Goal: Transaction & Acquisition: Purchase product/service

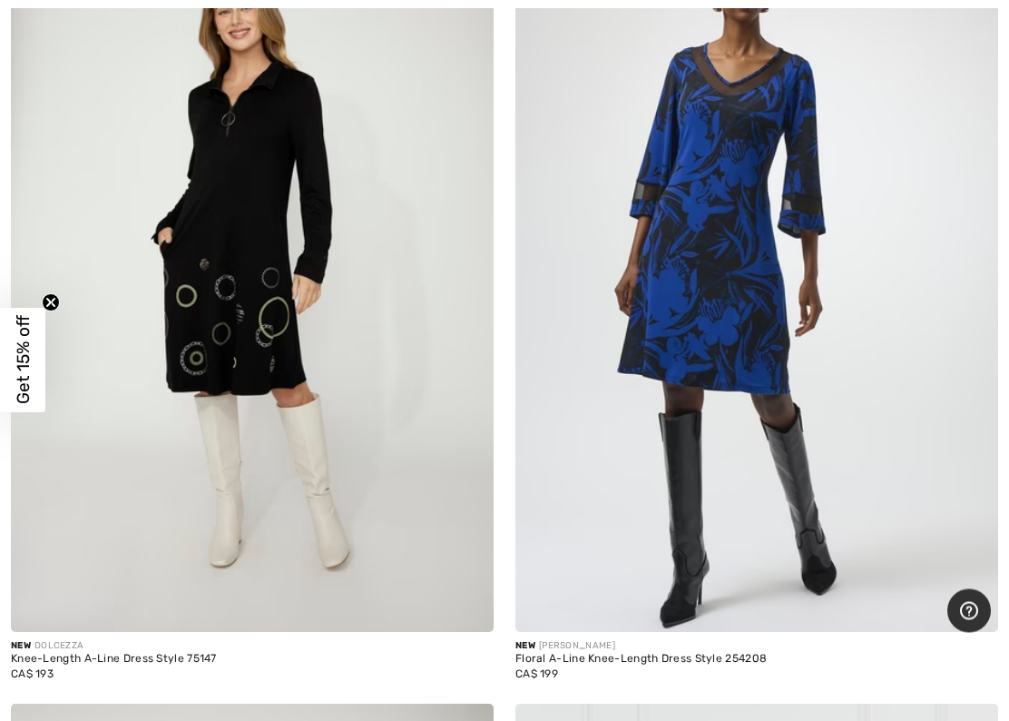
scroll to position [16196, 0]
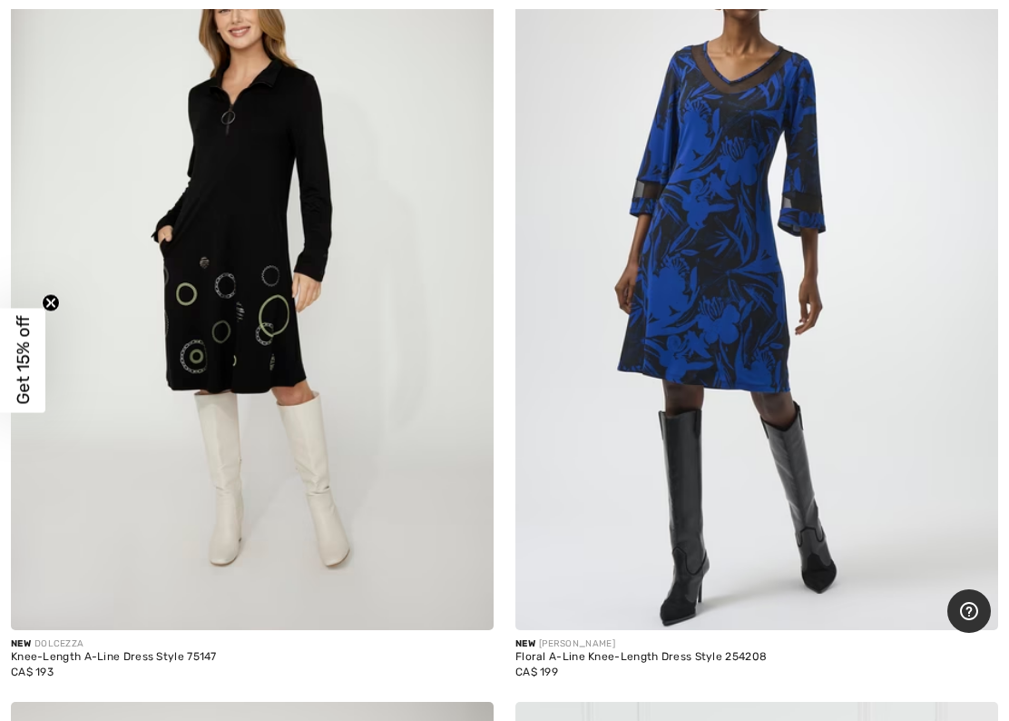
click at [811, 290] on img at bounding box center [756, 268] width 483 height 724
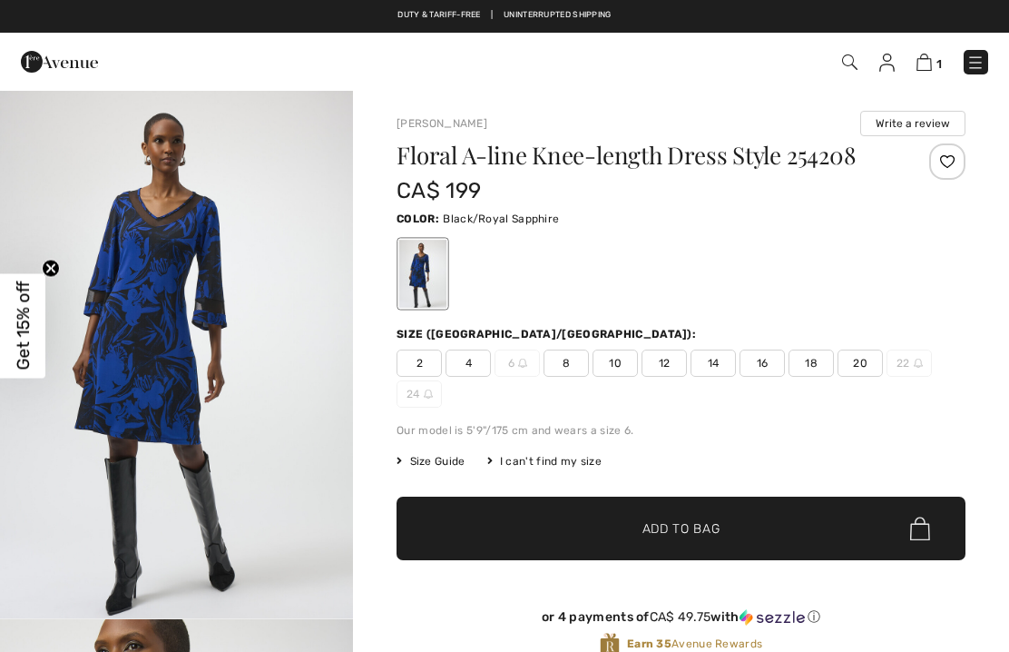
checkbox input "true"
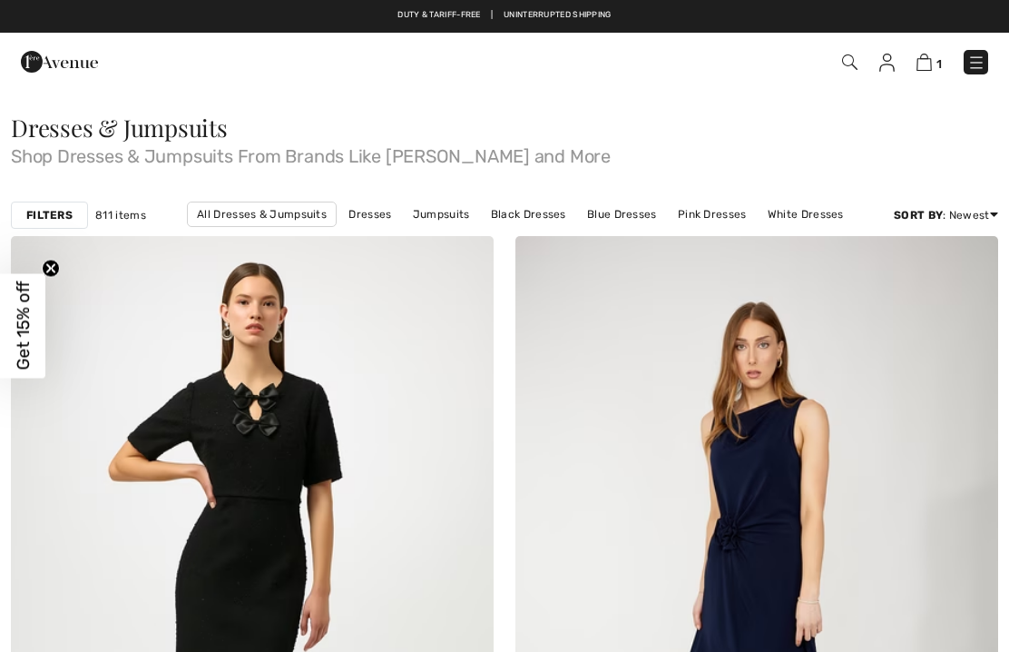
checkbox input "true"
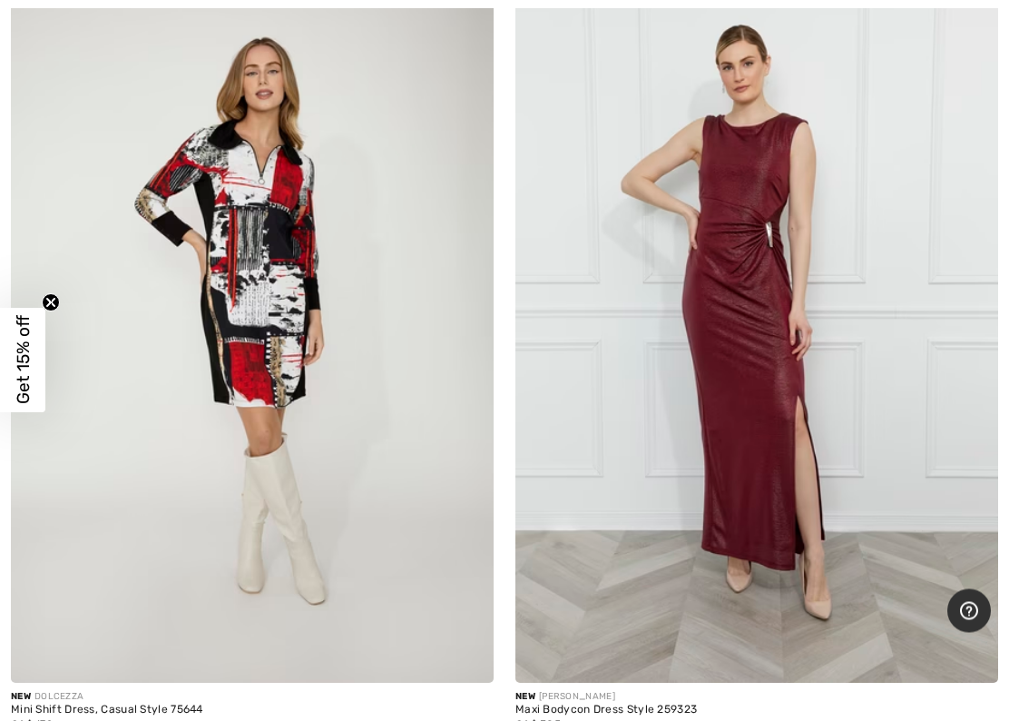
scroll to position [16941, 0]
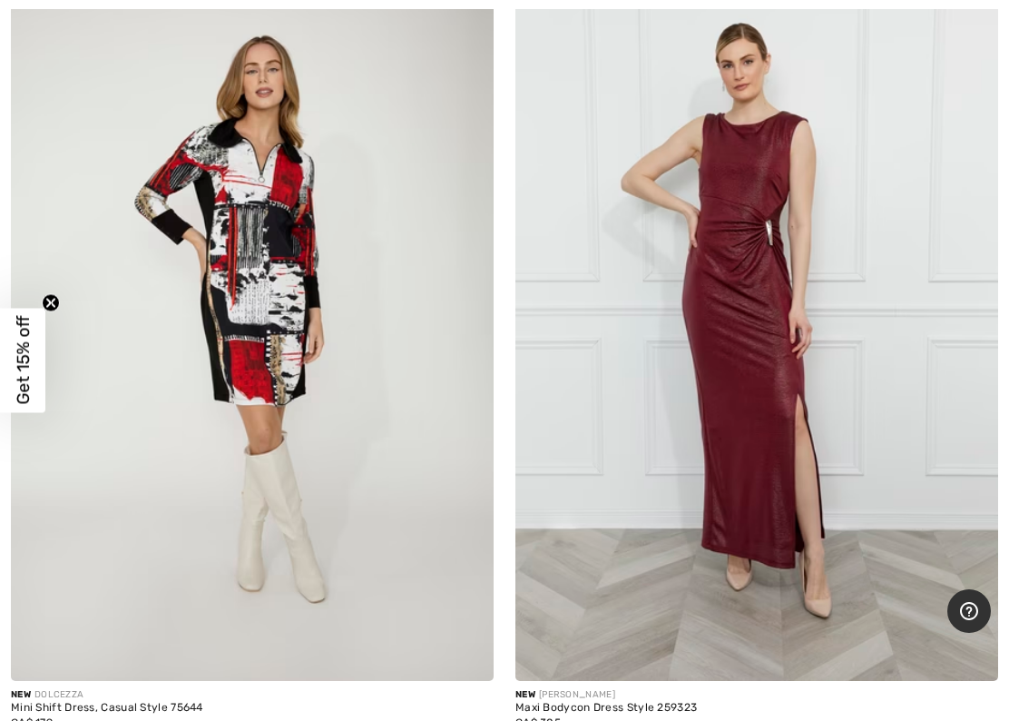
click at [335, 235] on img at bounding box center [252, 318] width 483 height 724
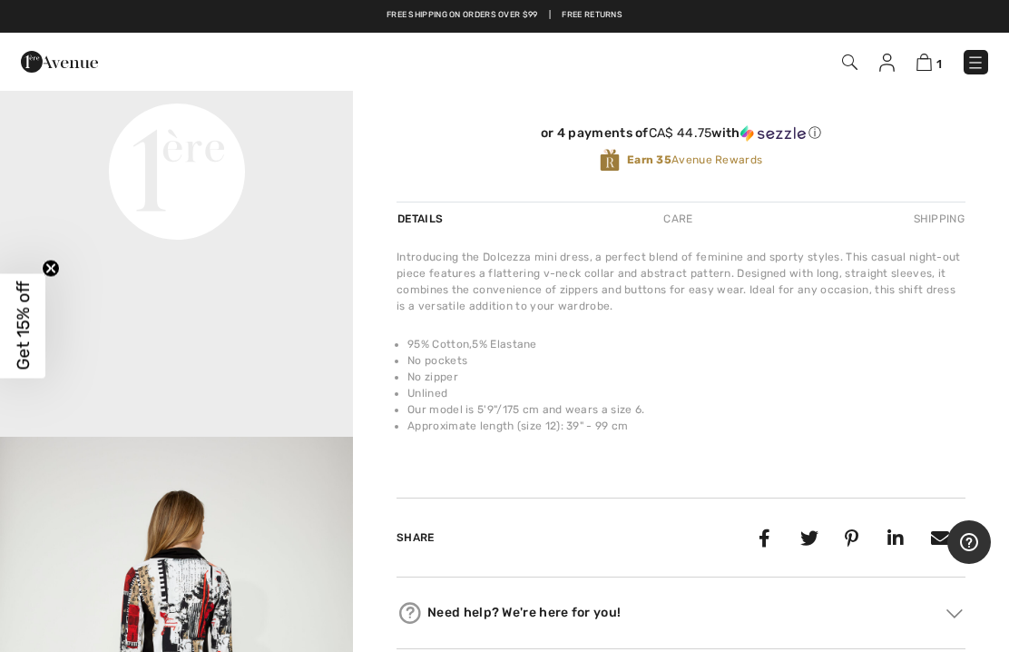
scroll to position [761, 0]
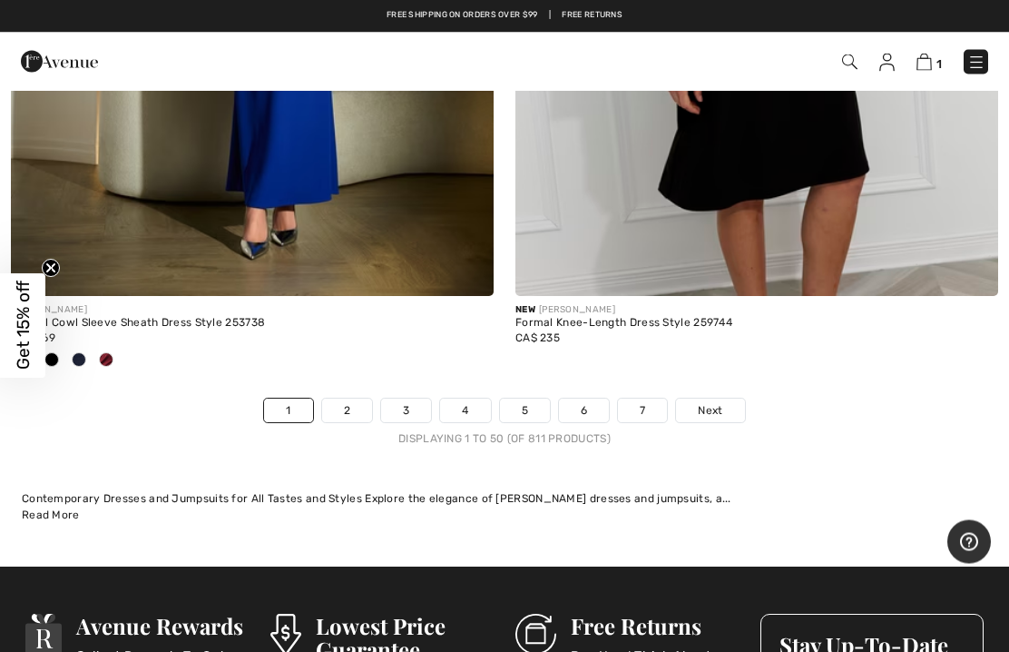
scroll to position [20666, 0]
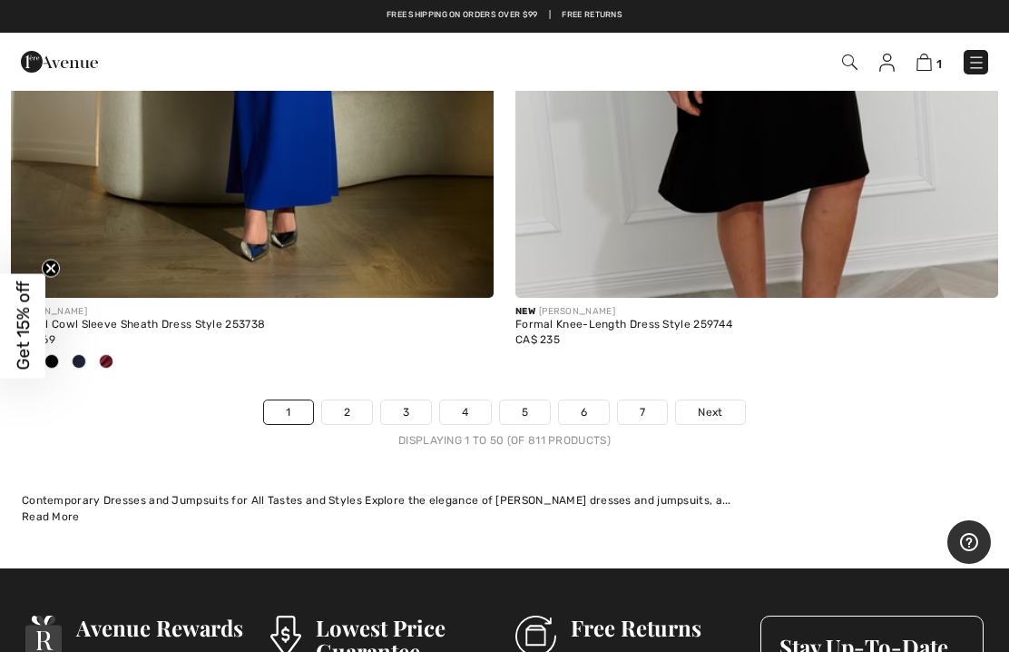
click at [352, 400] on link "2" at bounding box center [347, 412] width 50 height 24
click at [347, 400] on link "2" at bounding box center [347, 412] width 50 height 24
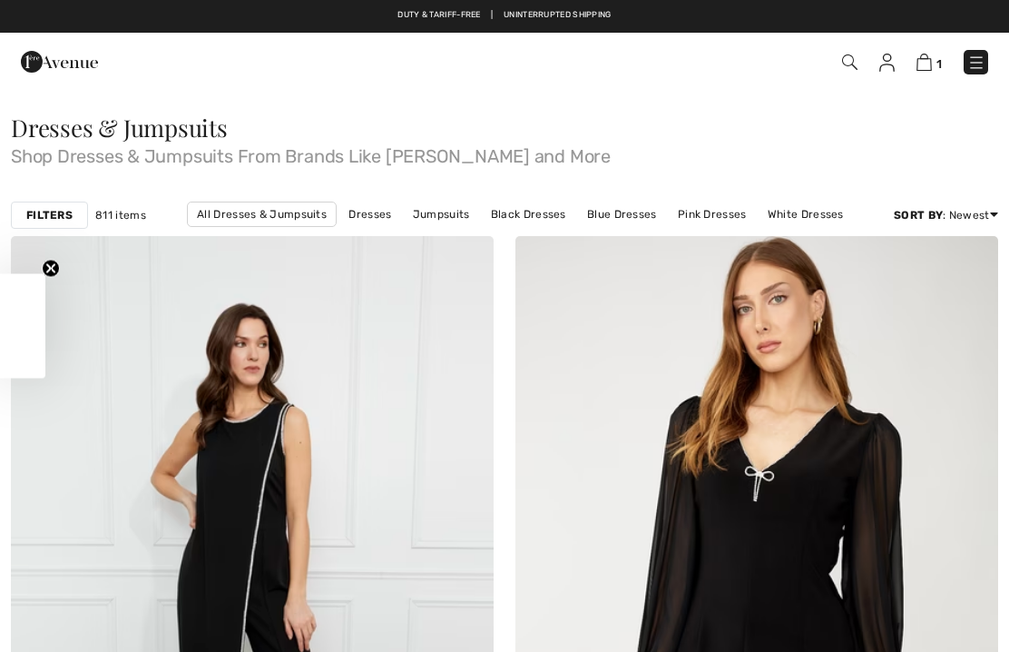
checkbox input "true"
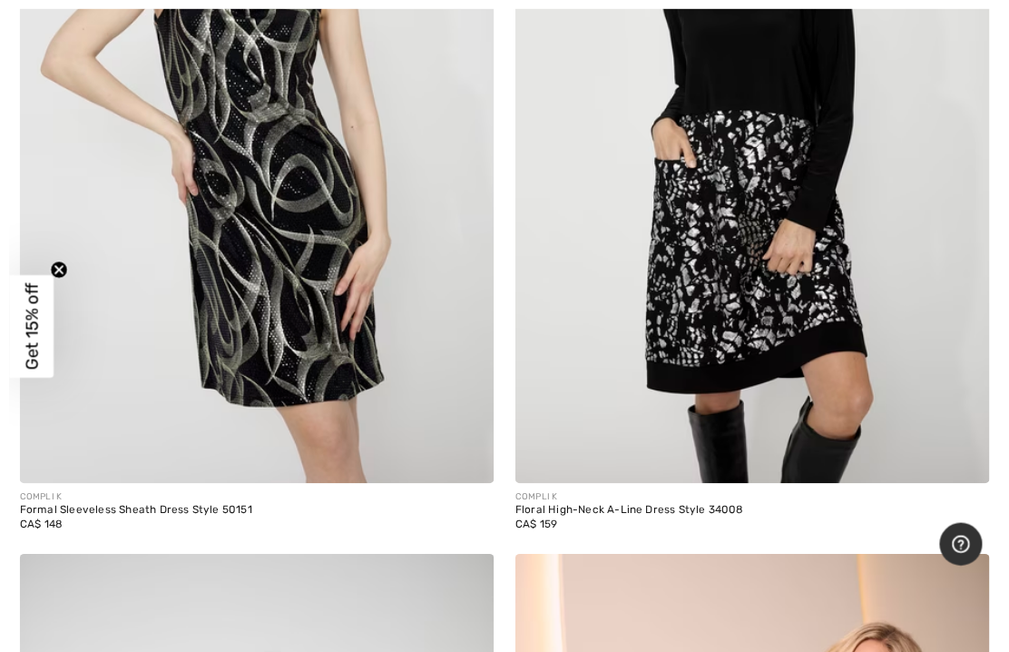
scroll to position [11292, 0]
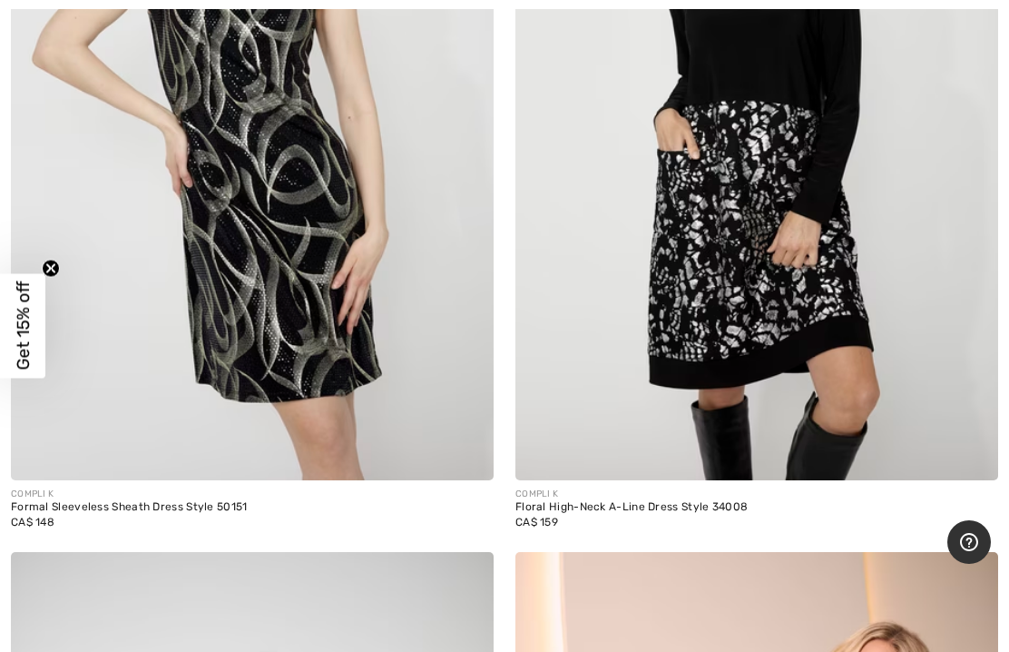
click at [814, 298] on img at bounding box center [756, 118] width 483 height 724
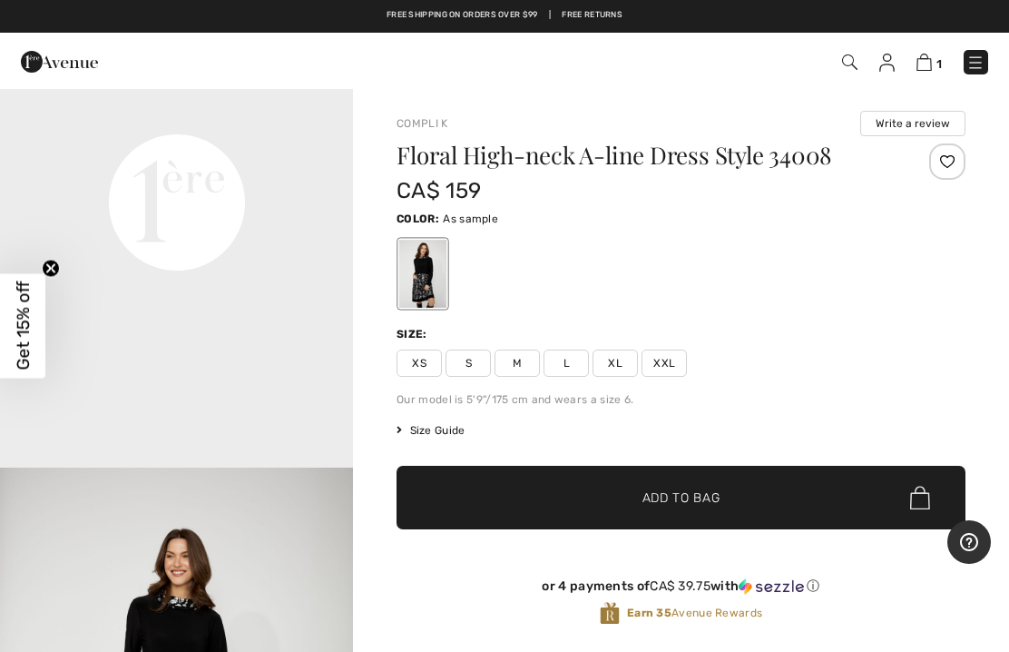
scroll to position [1211, 0]
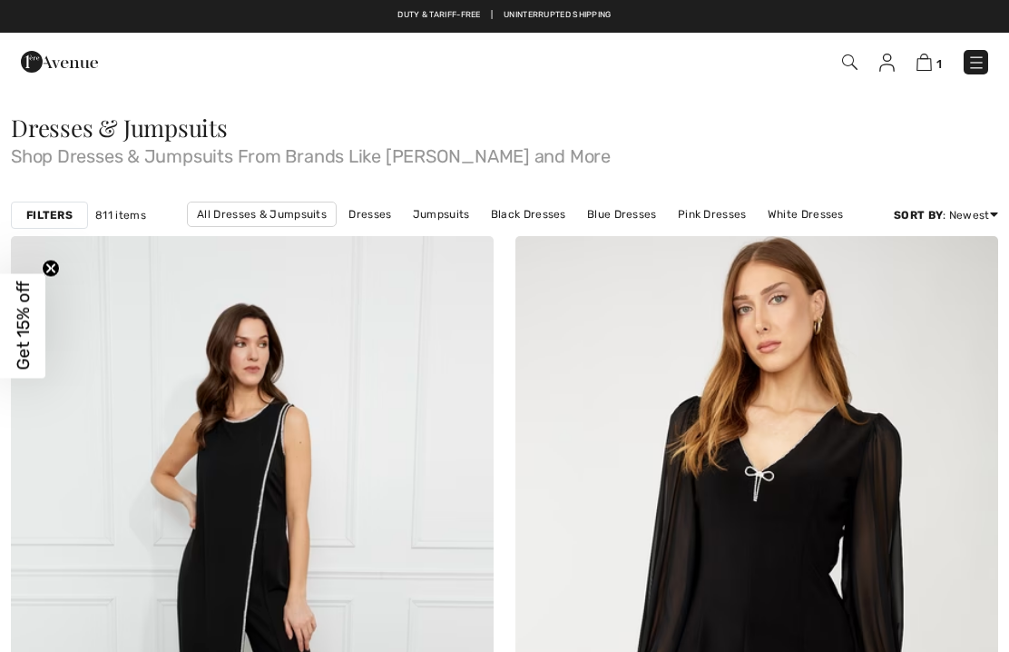
checkbox input "true"
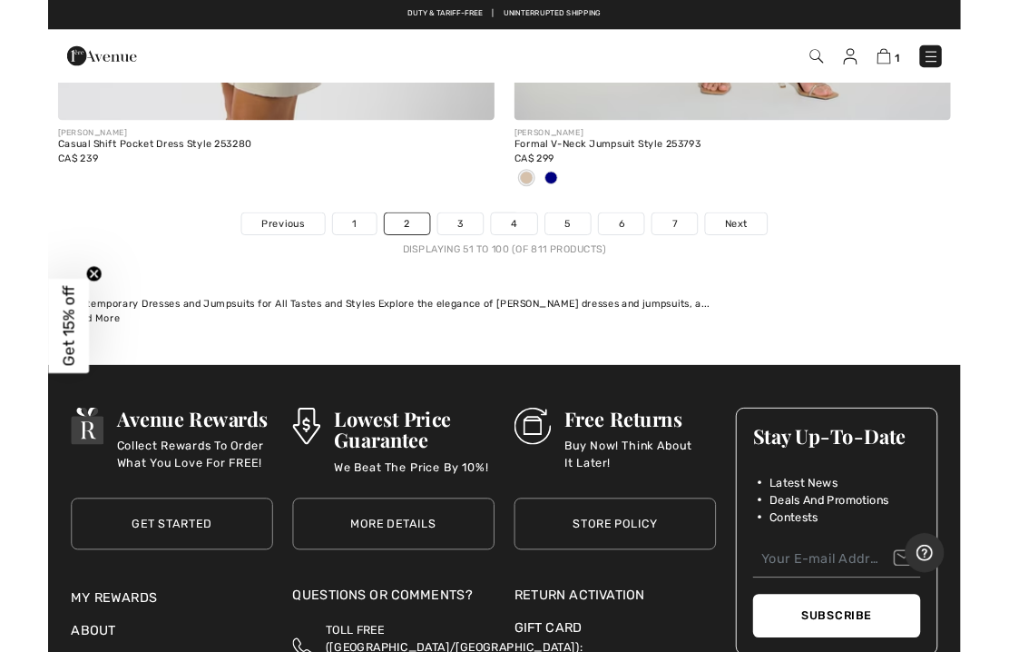
scroll to position [20722, 0]
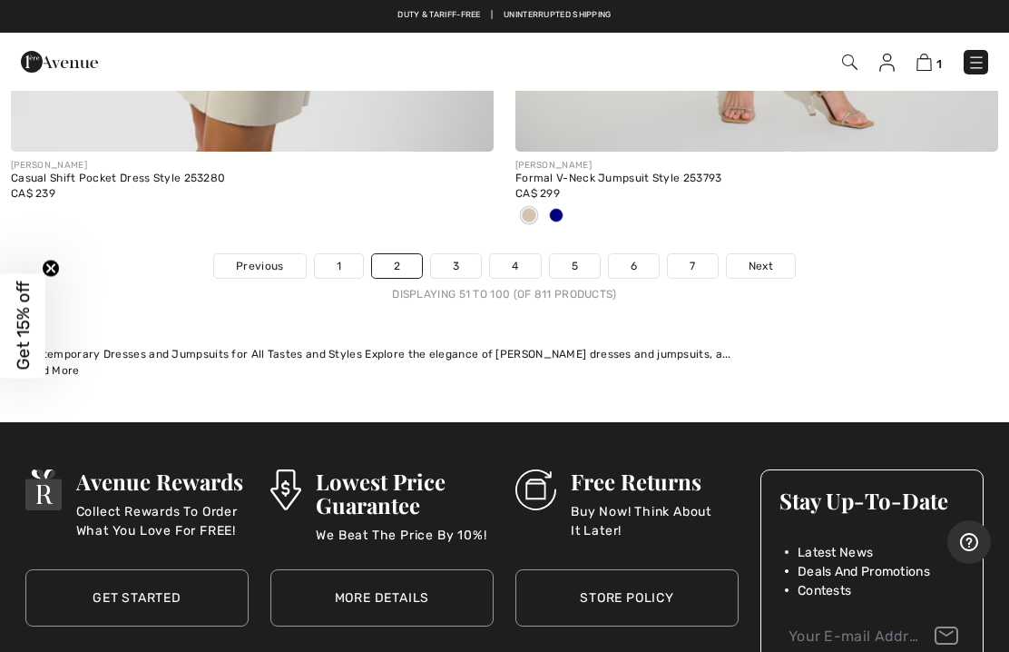
click at [476, 254] on link "3" at bounding box center [456, 266] width 50 height 24
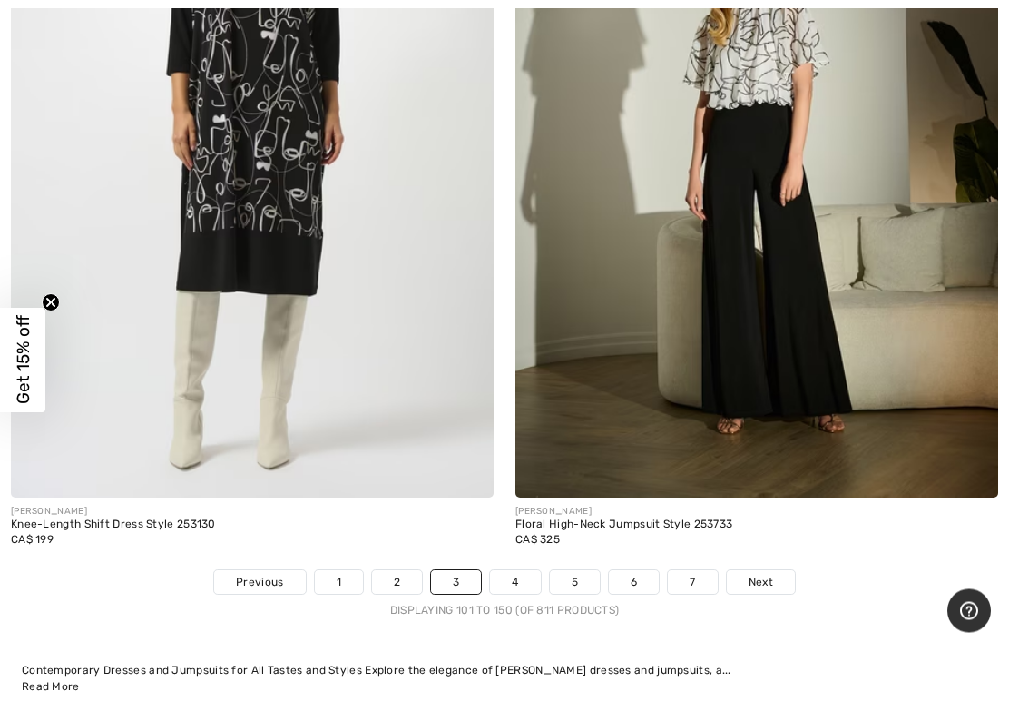
scroll to position [20378, 0]
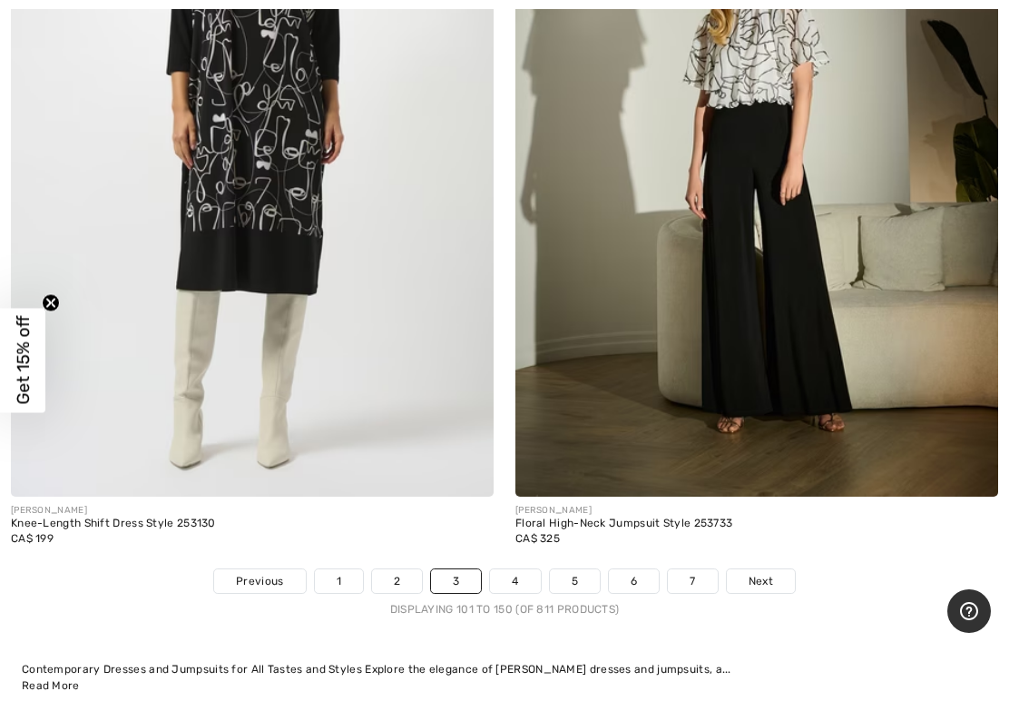
click at [517, 572] on link "4" at bounding box center [515, 581] width 50 height 24
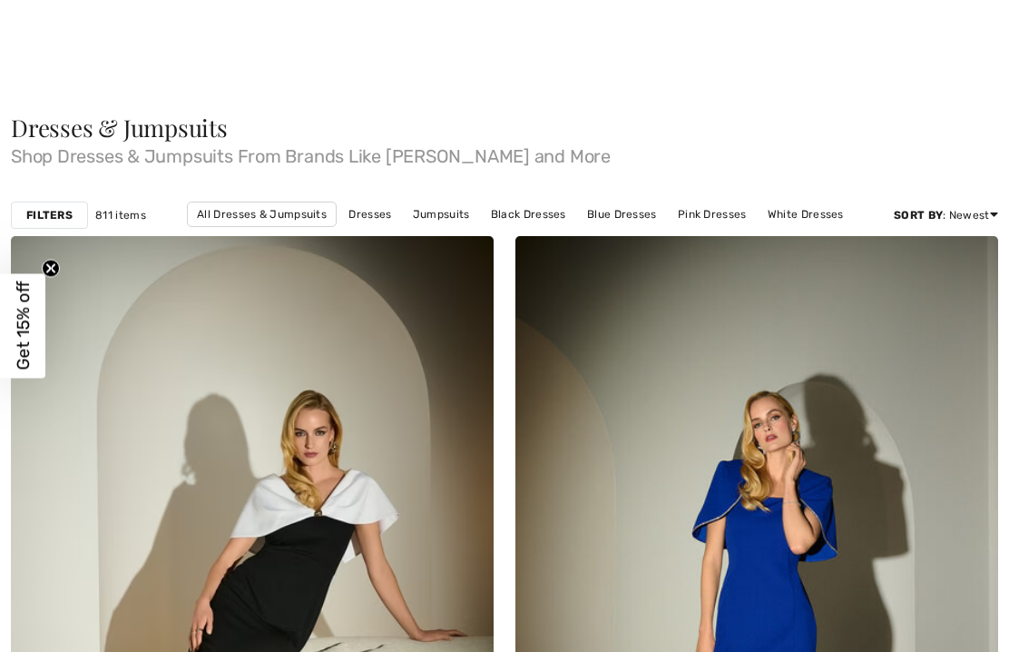
checkbox input "true"
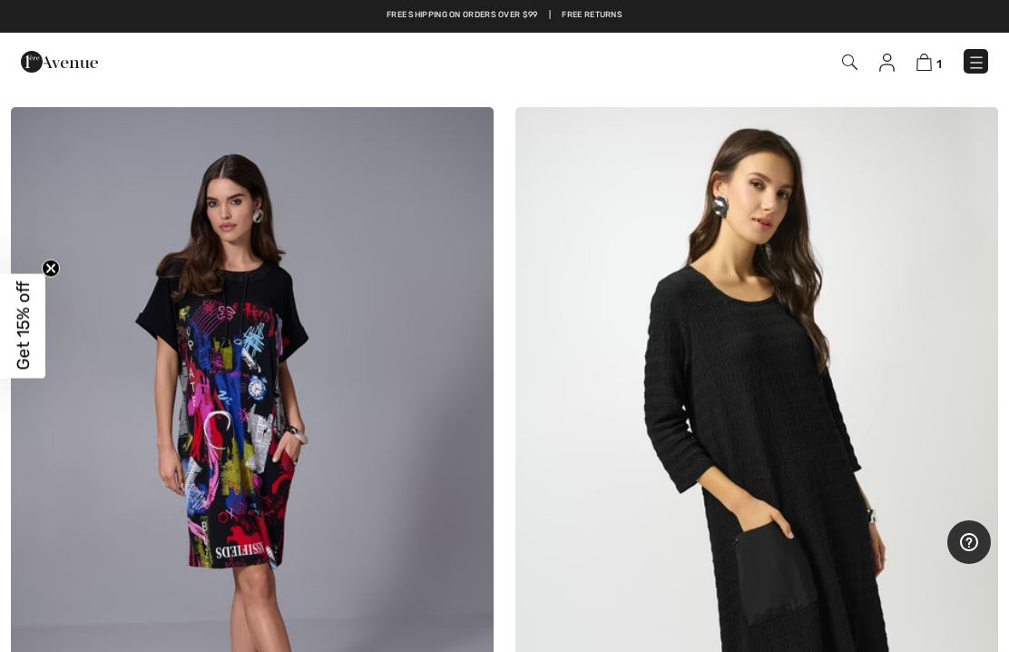
scroll to position [4108, 0]
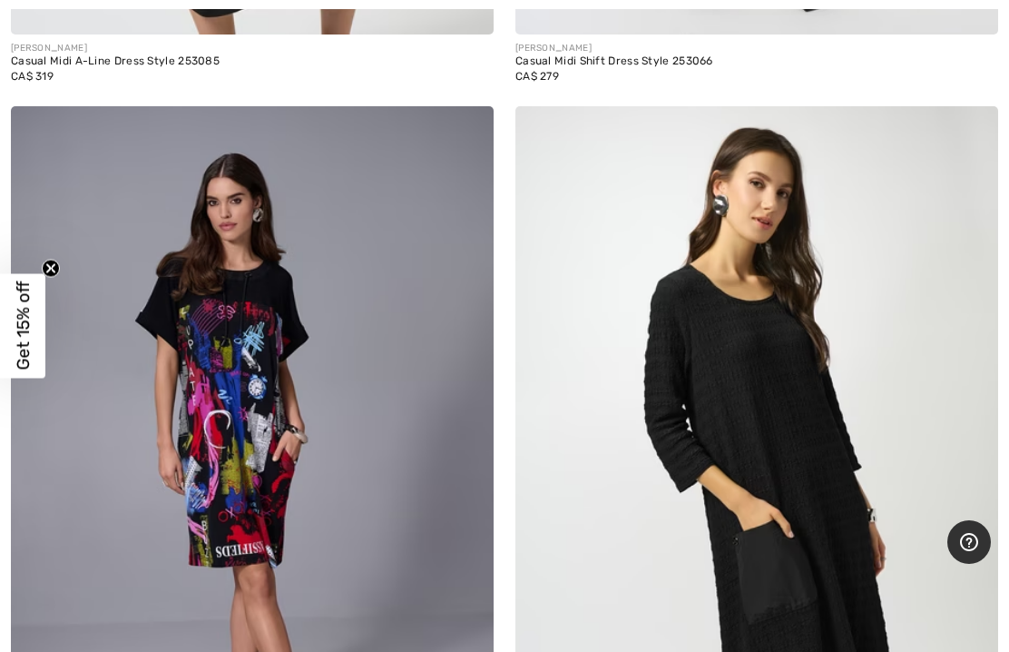
click at [254, 309] on img at bounding box center [252, 468] width 483 height 724
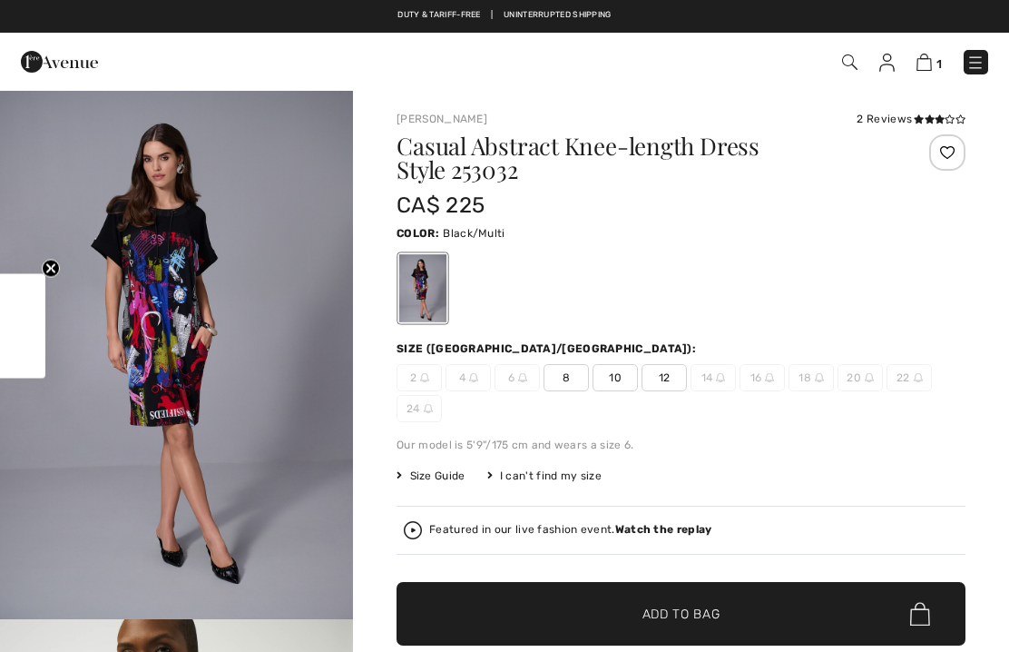
checkbox input "true"
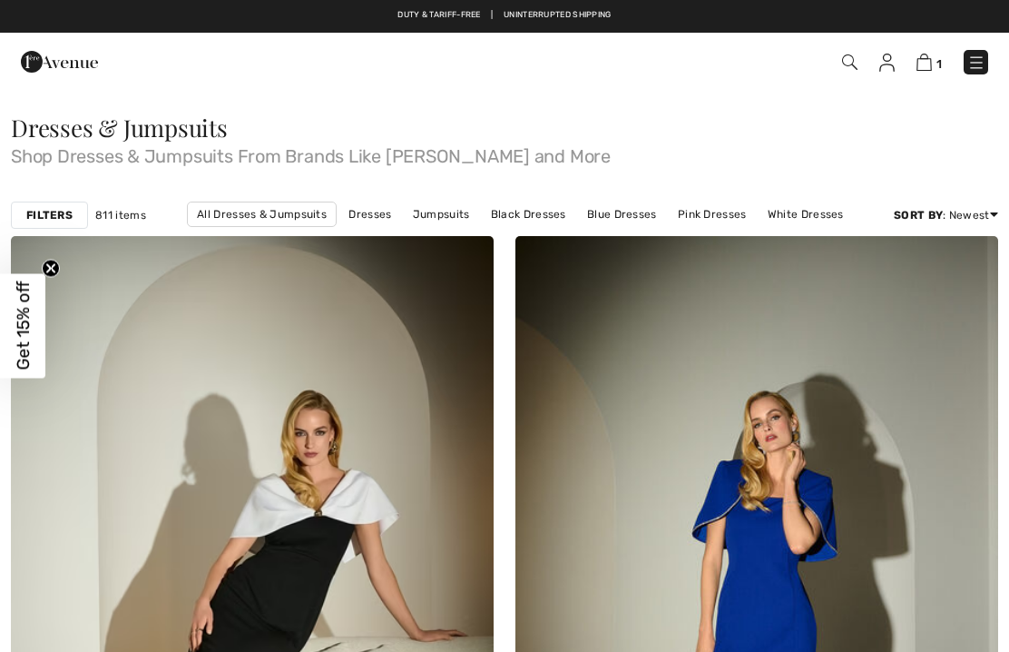
checkbox input "true"
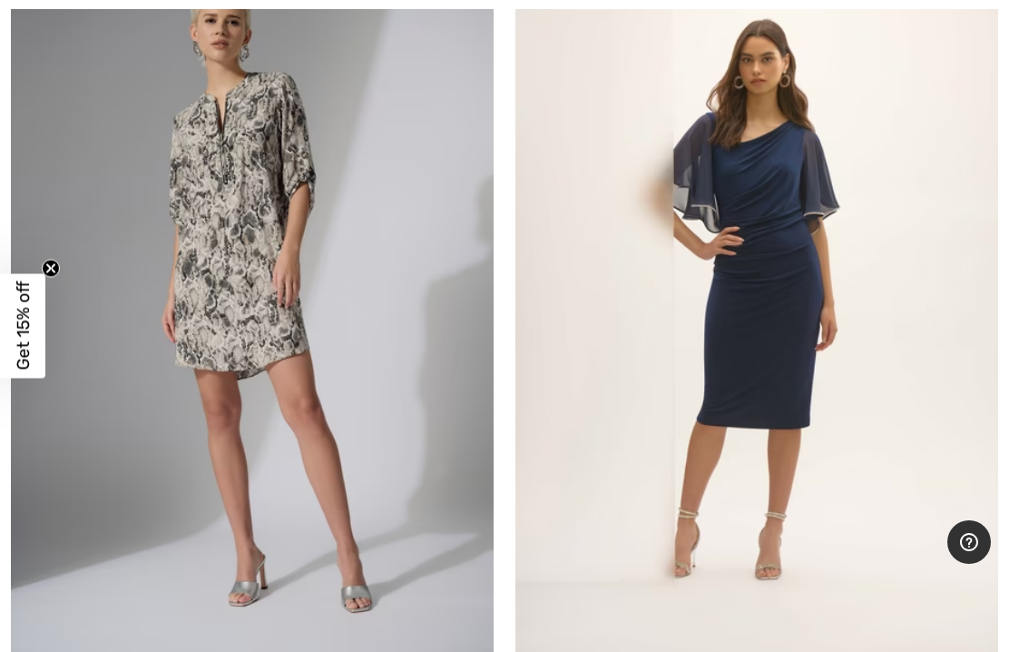
scroll to position [5265, 0]
click at [290, 196] on img at bounding box center [252, 296] width 483 height 724
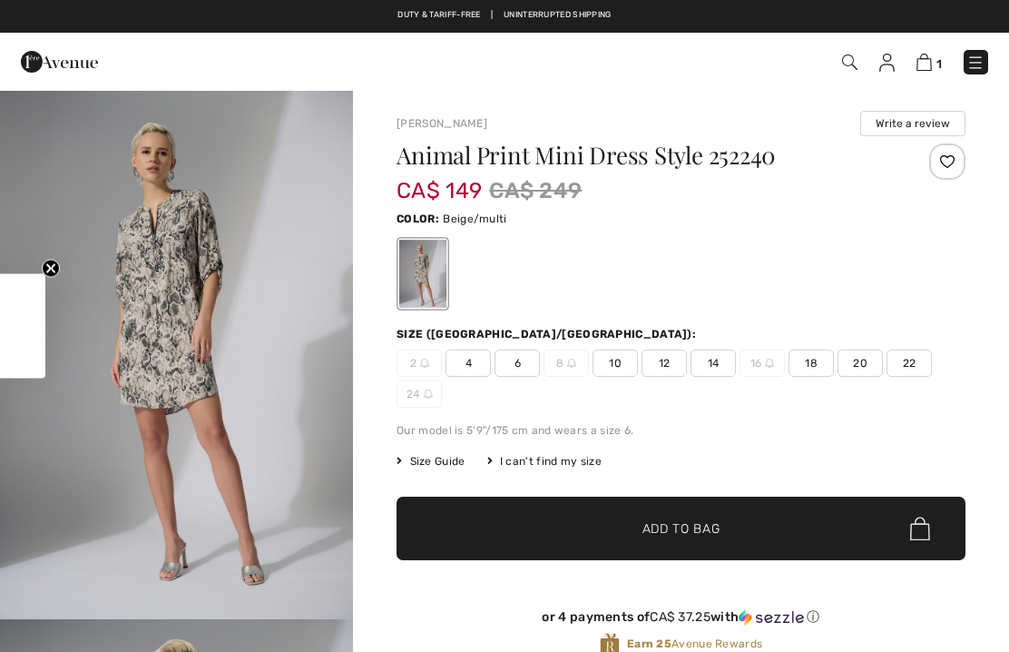
checkbox input "true"
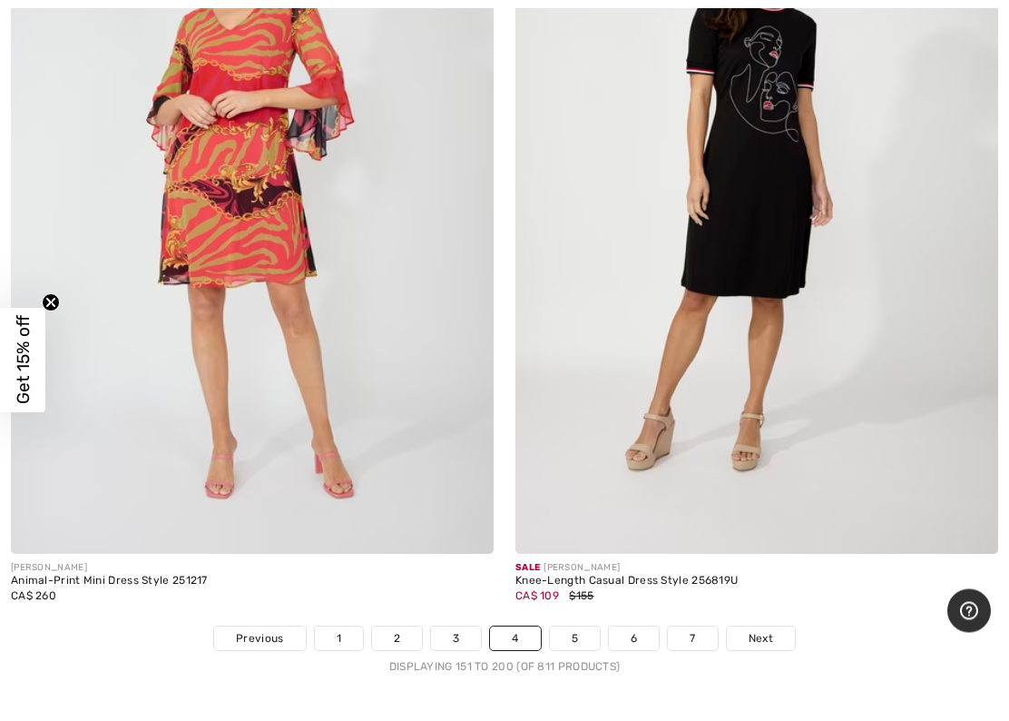
scroll to position [20291, 0]
click at [581, 628] on link "5" at bounding box center [575, 637] width 50 height 24
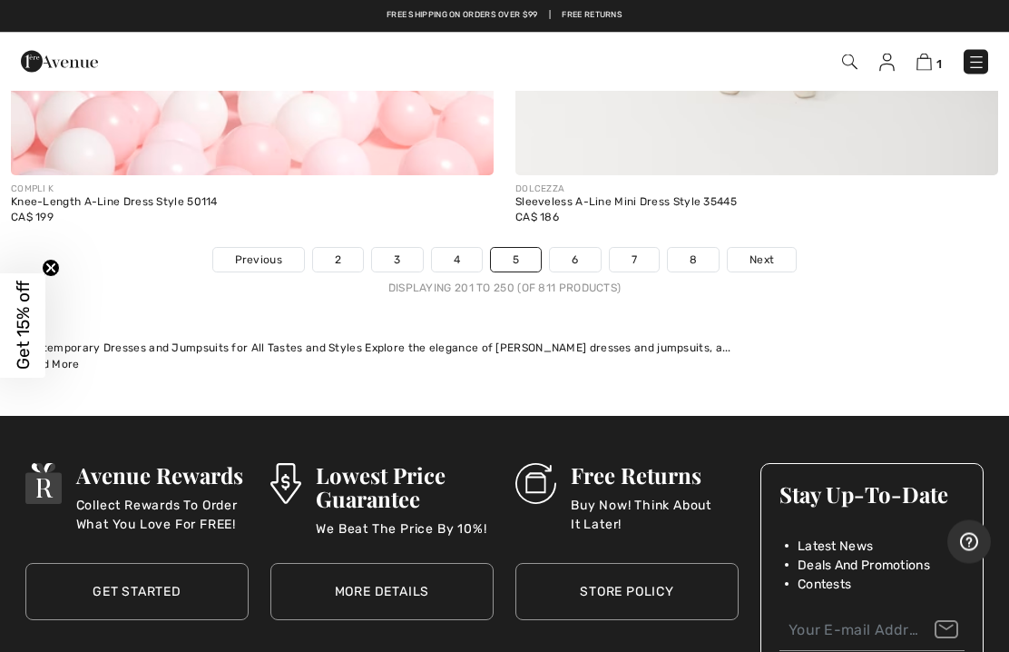
scroll to position [20697, 0]
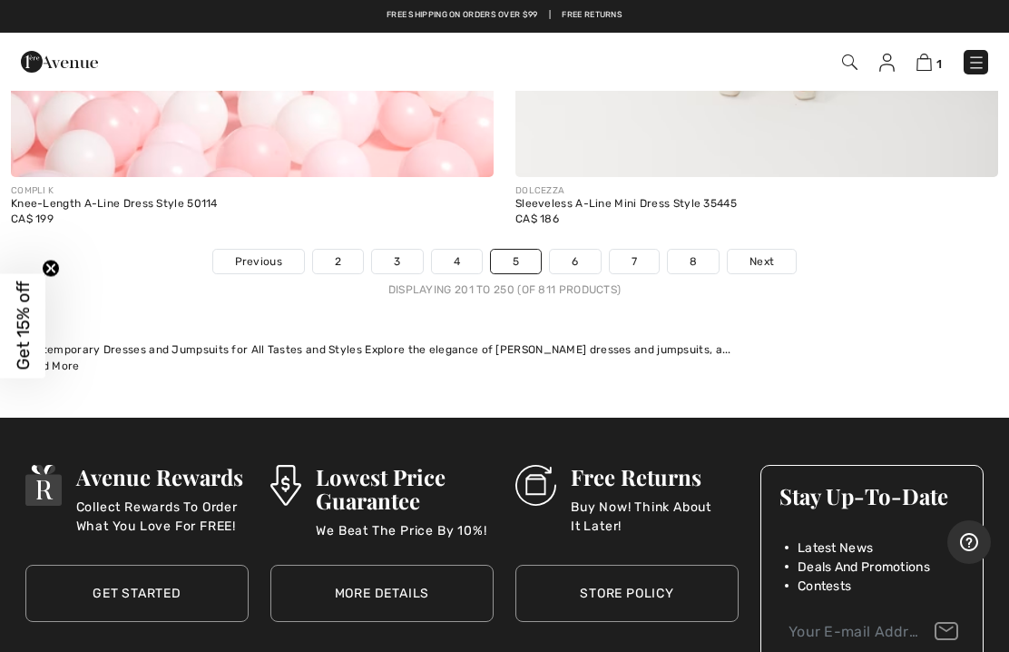
click at [584, 250] on link "6" at bounding box center [575, 262] width 50 height 24
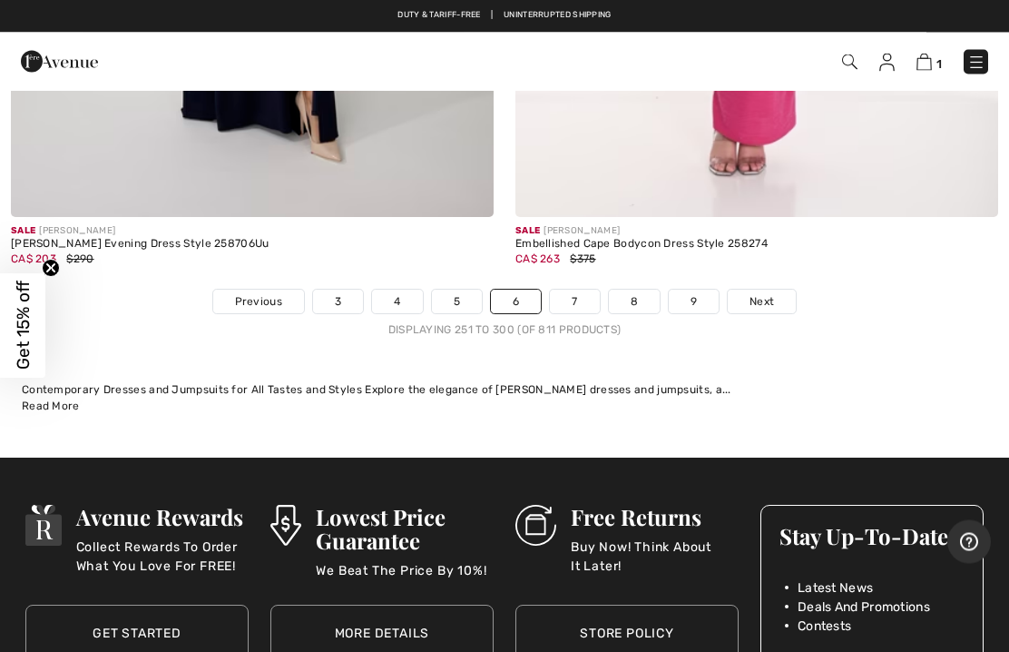
scroll to position [20526, 0]
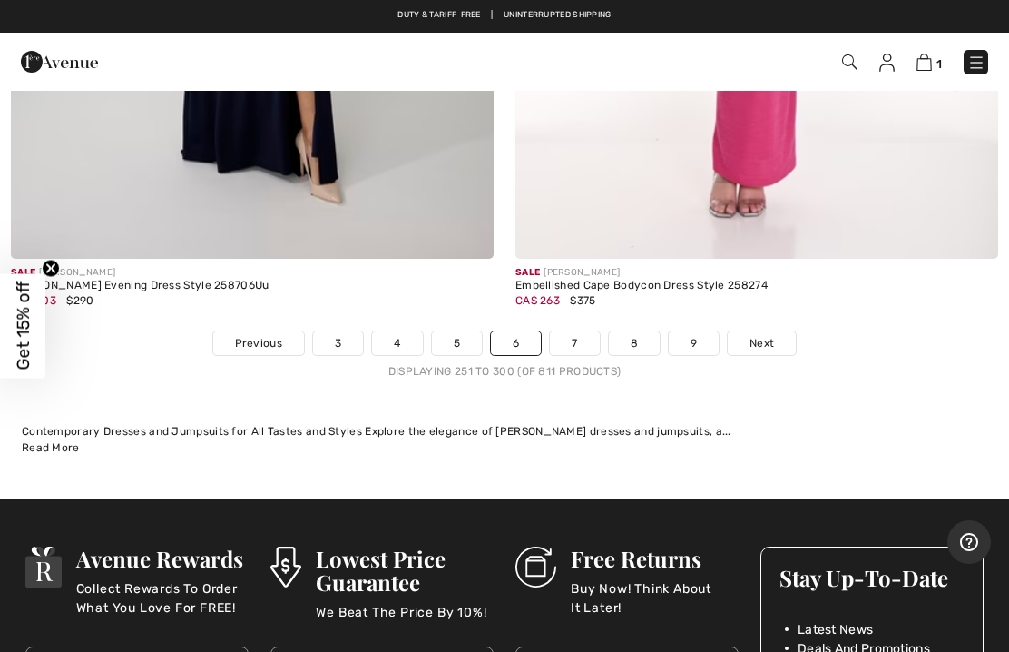
click at [573, 331] on link "7" at bounding box center [574, 343] width 49 height 24
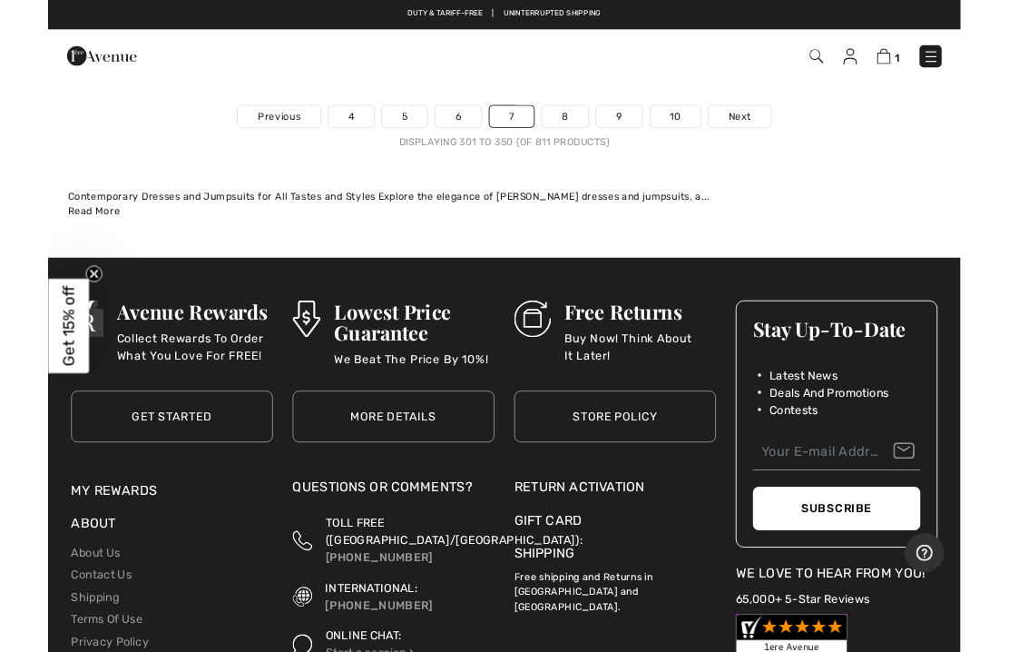
scroll to position [21020, 0]
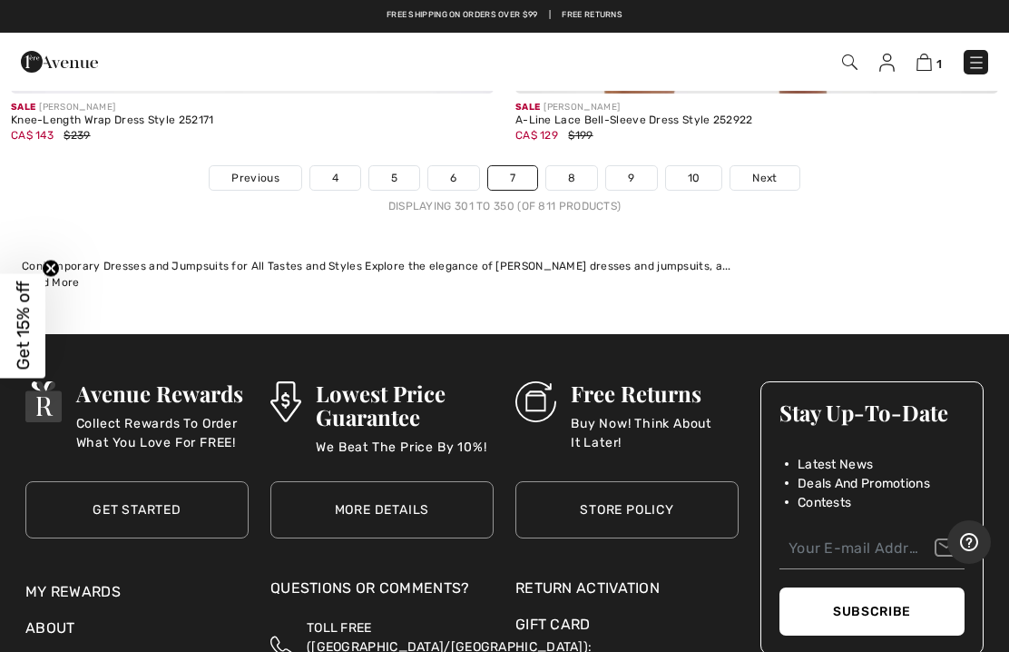
click at [586, 170] on link "8" at bounding box center [571, 178] width 51 height 24
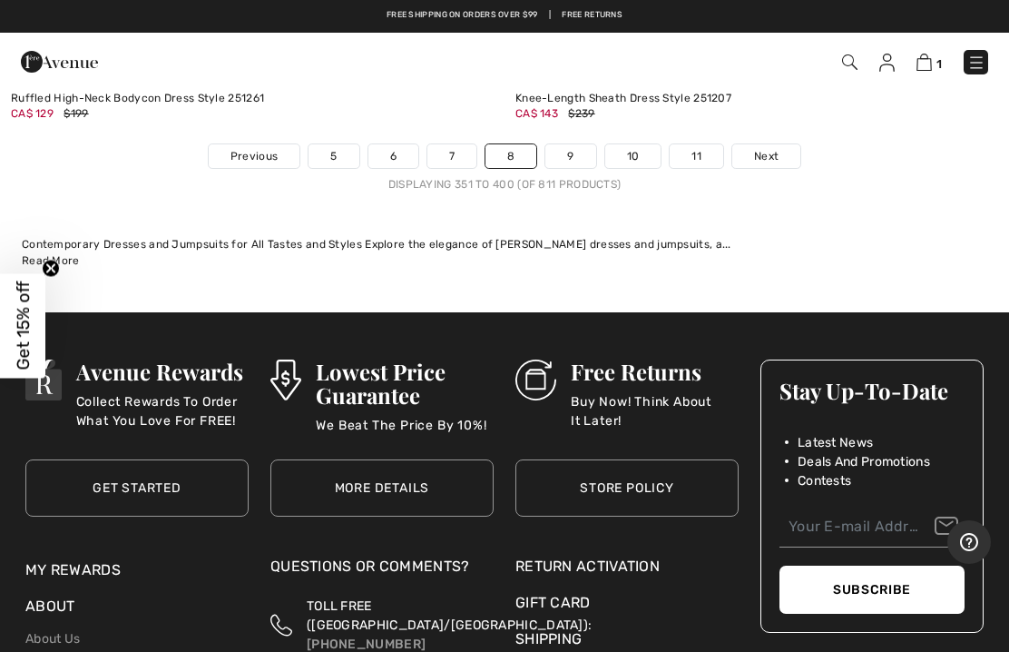
scroll to position [20869, 0]
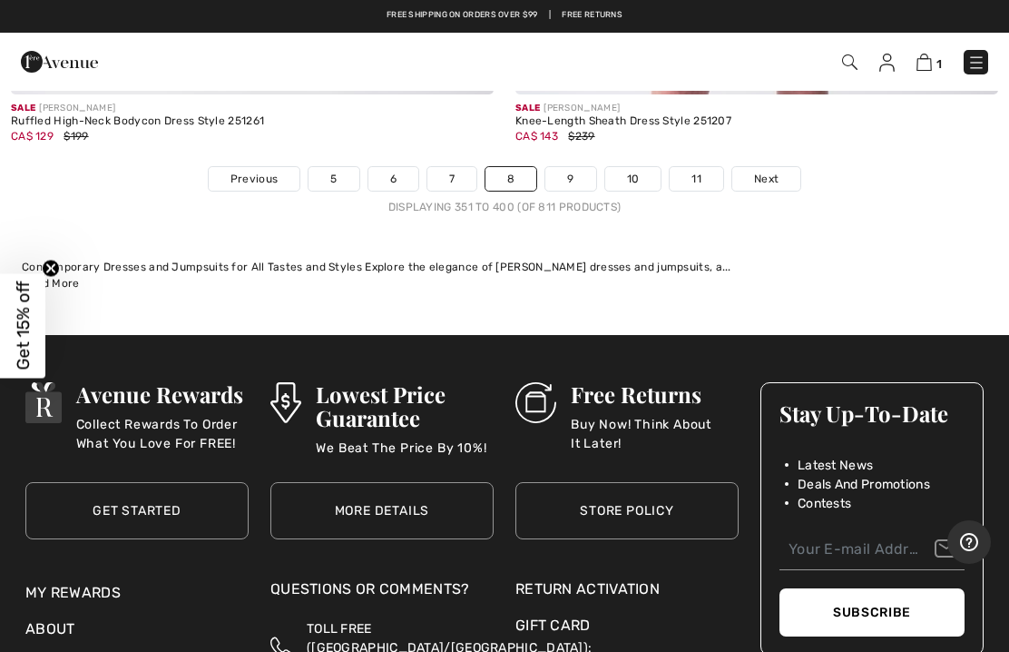
click at [574, 167] on link "9" at bounding box center [570, 179] width 50 height 24
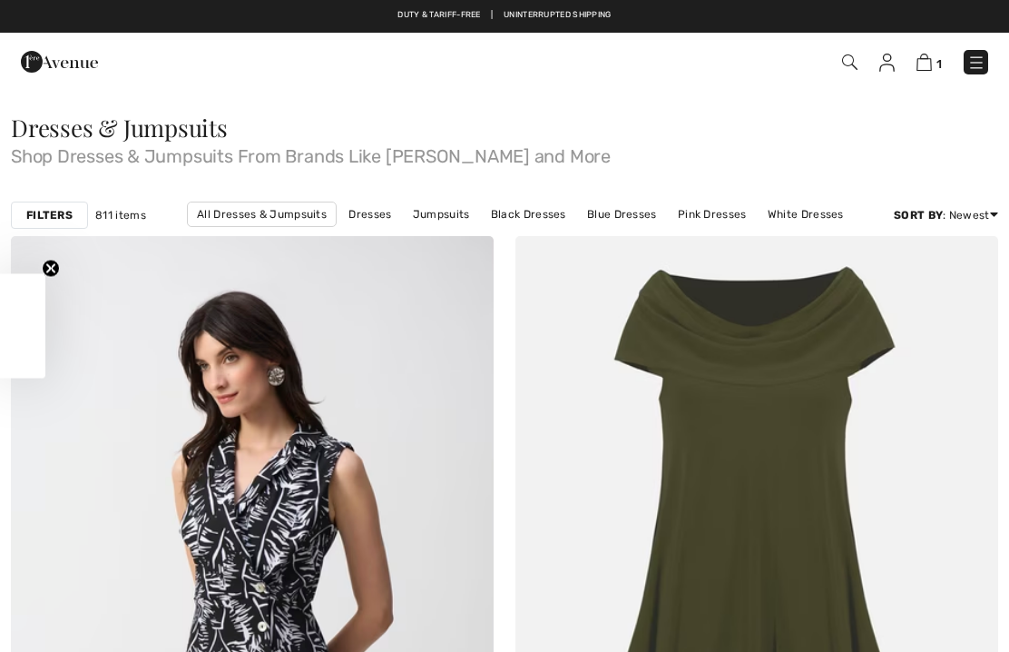
checkbox input "true"
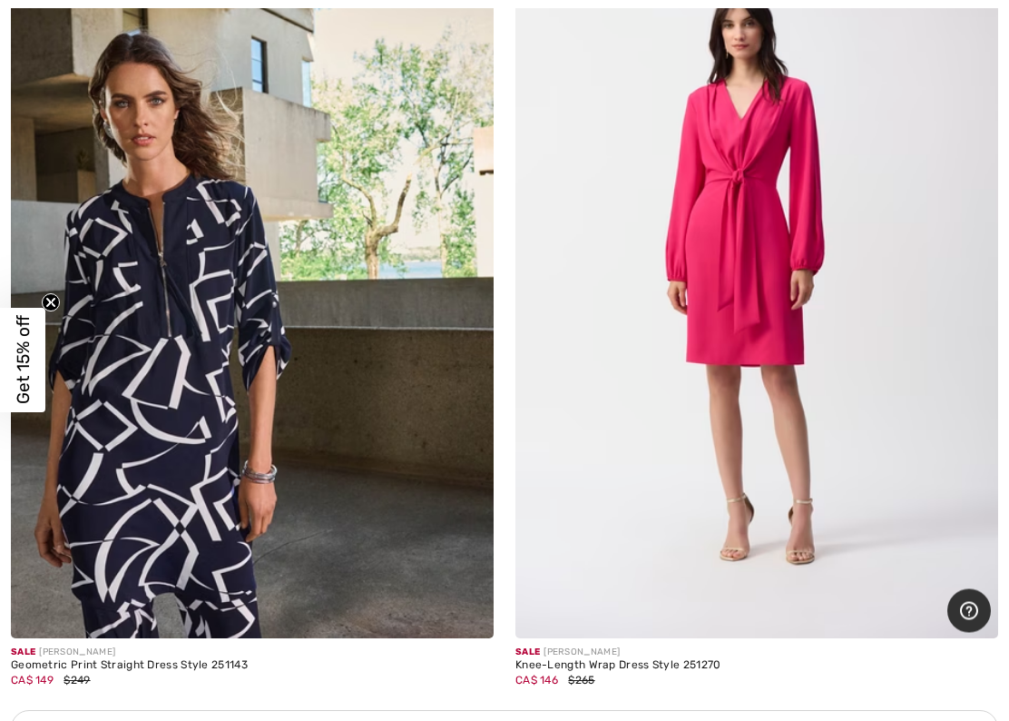
scroll to position [14288, 0]
click at [355, 279] on img at bounding box center [252, 275] width 483 height 724
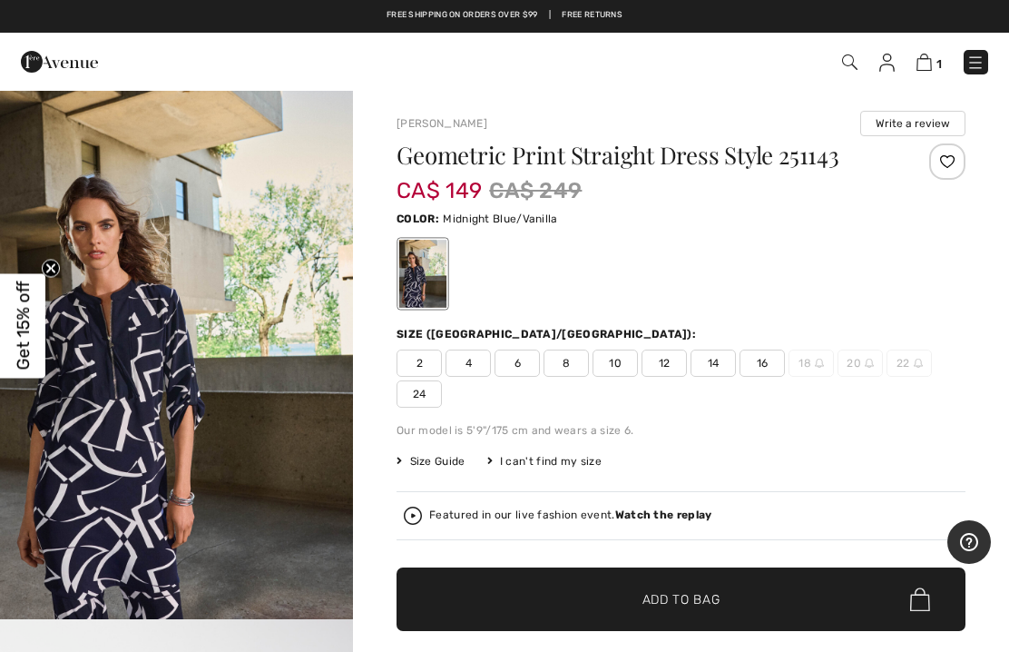
click at [581, 368] on span "8" at bounding box center [566, 362] width 45 height 27
click at [720, 601] on span "Add to Bag" at bounding box center [682, 599] width 78 height 19
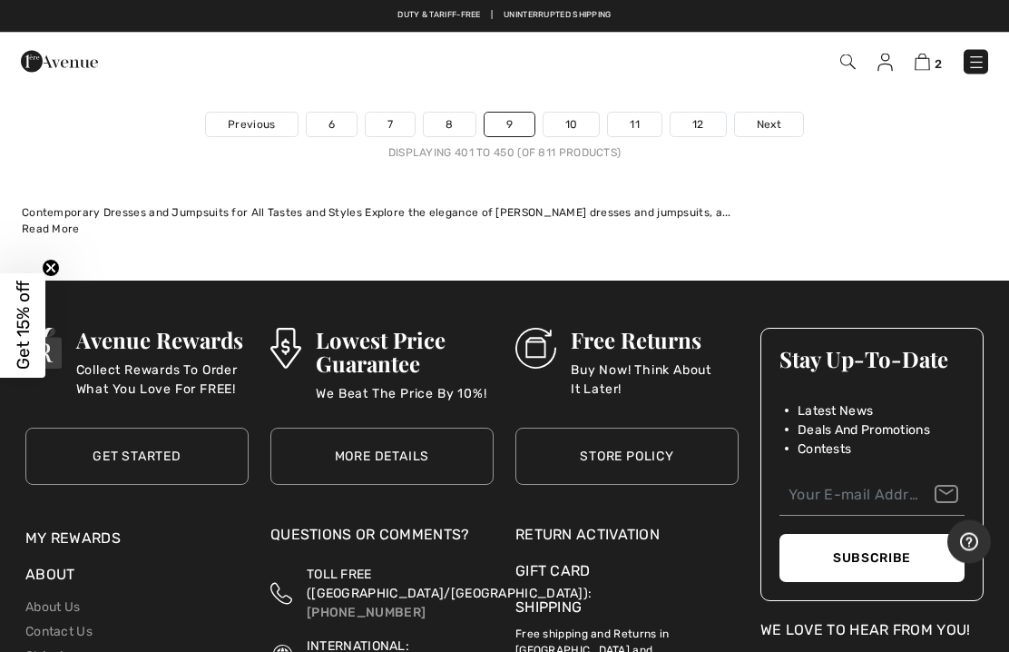
scroll to position [20924, 0]
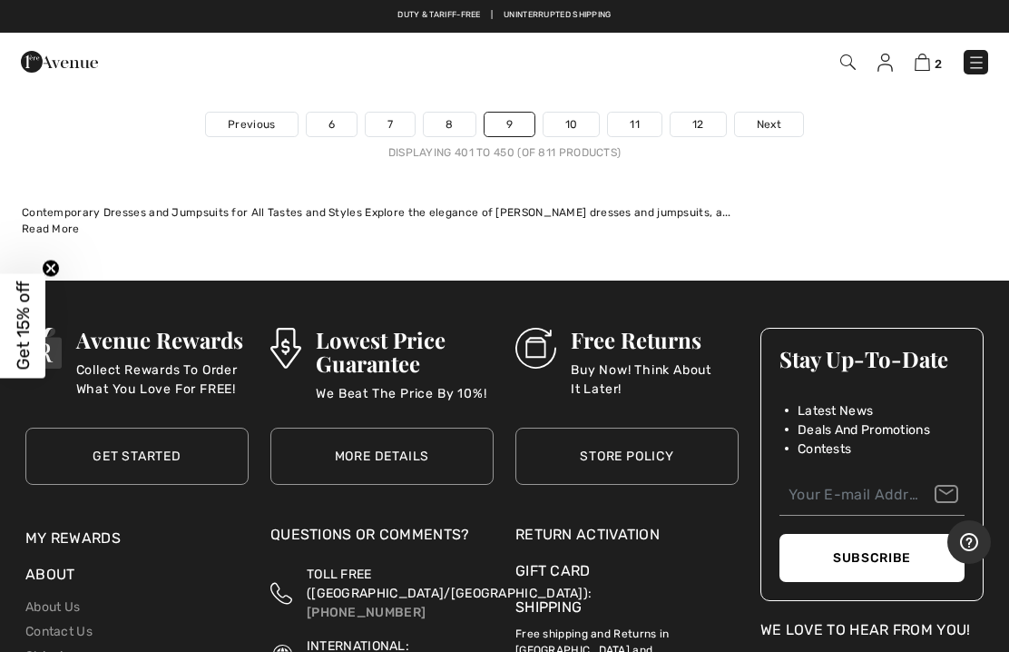
click at [581, 113] on link "10" at bounding box center [572, 125] width 56 height 24
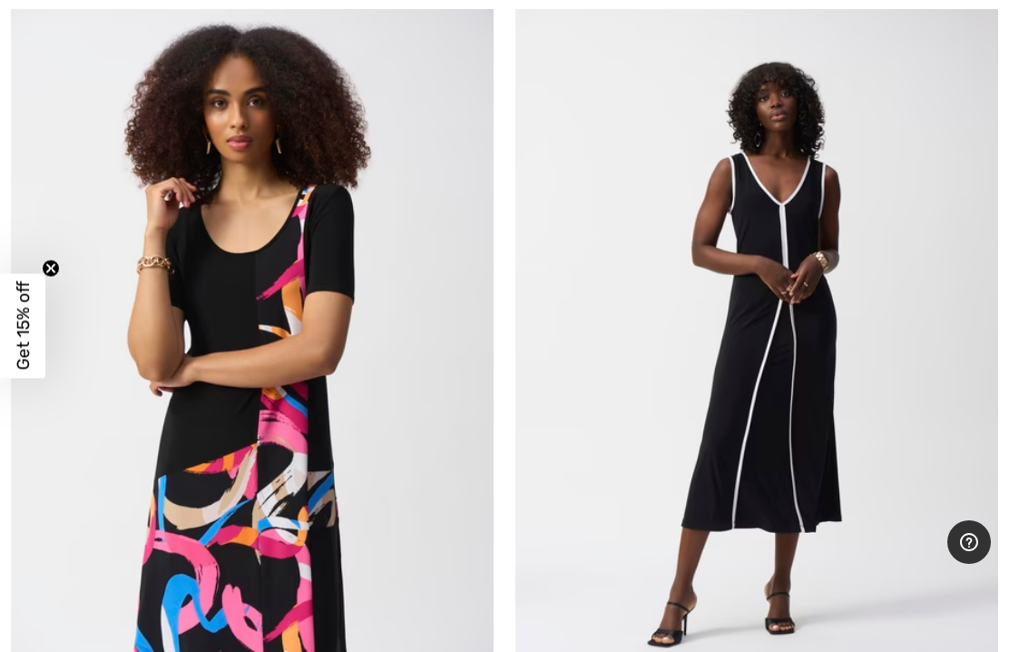
scroll to position [4377, 0]
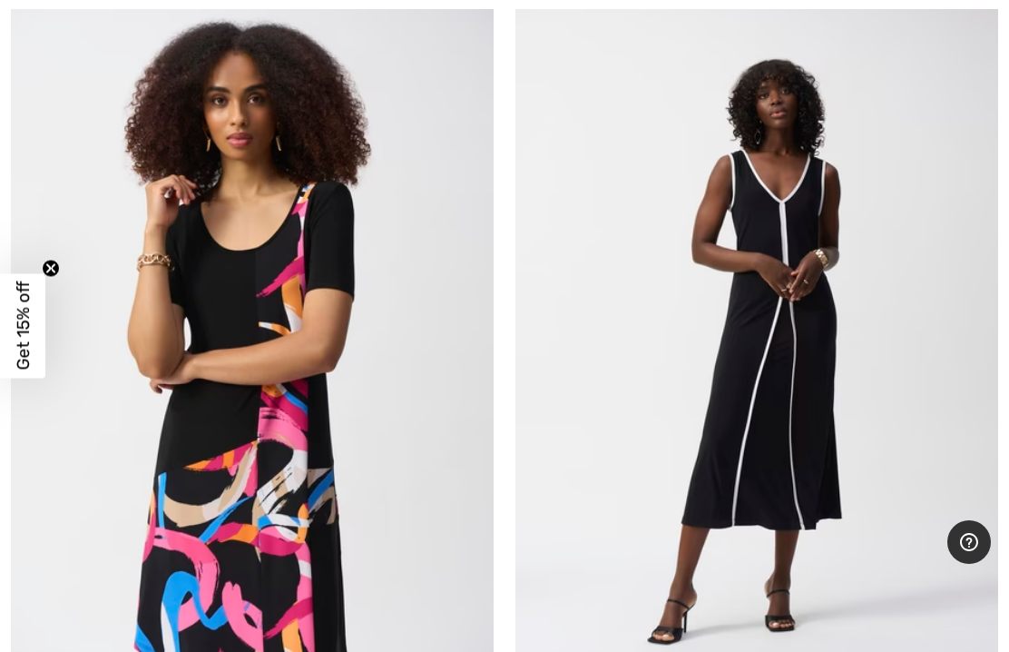
click at [362, 250] on img at bounding box center [252, 349] width 483 height 724
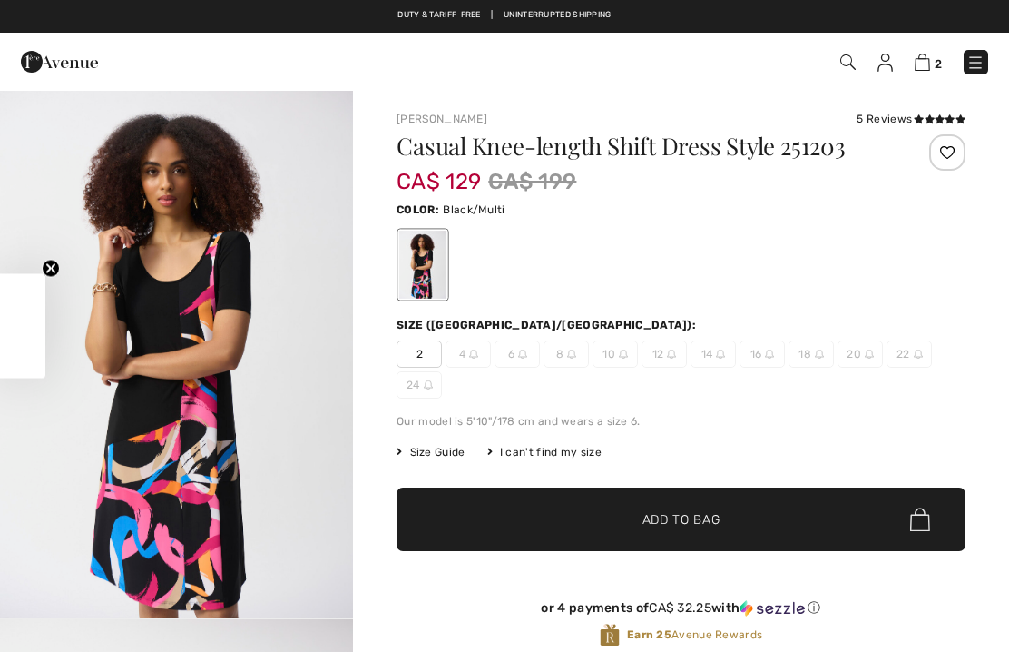
checkbox input "true"
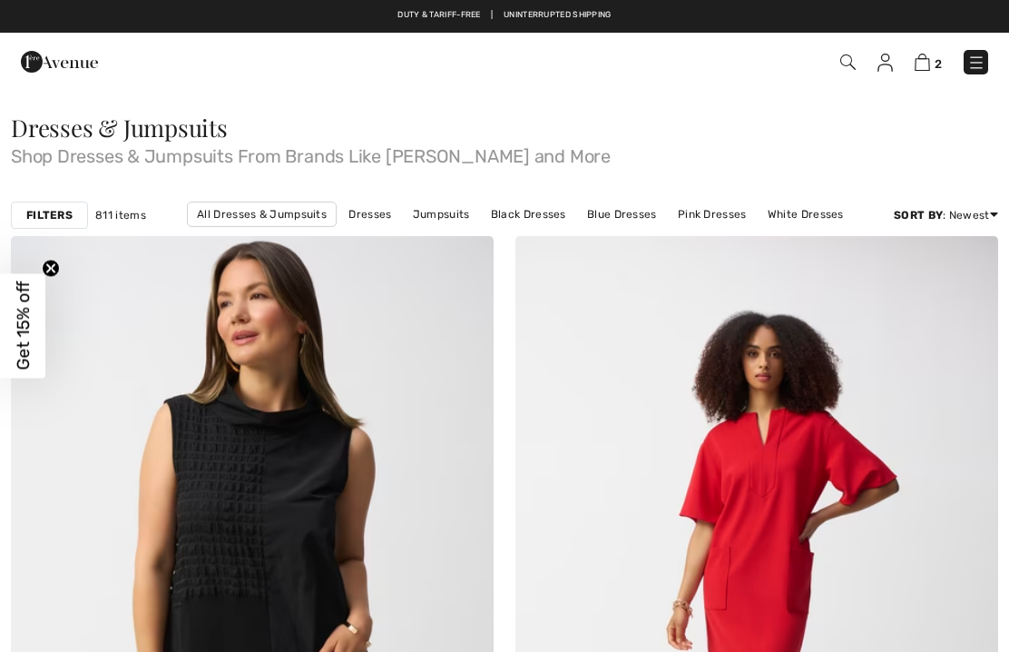
checkbox input "true"
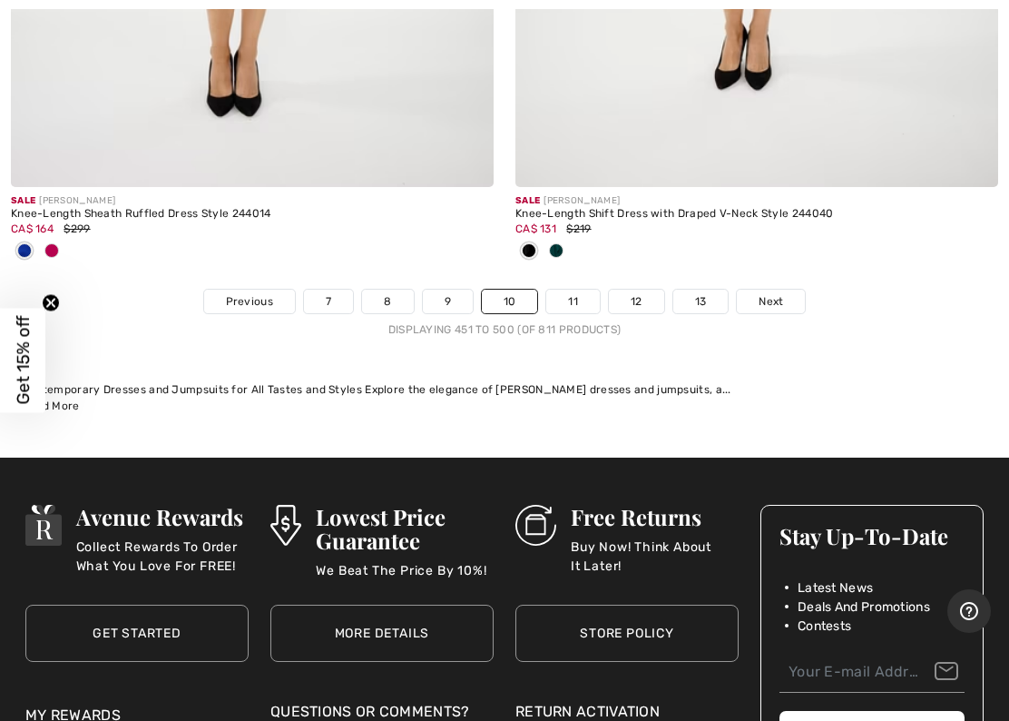
scroll to position [20928, 0]
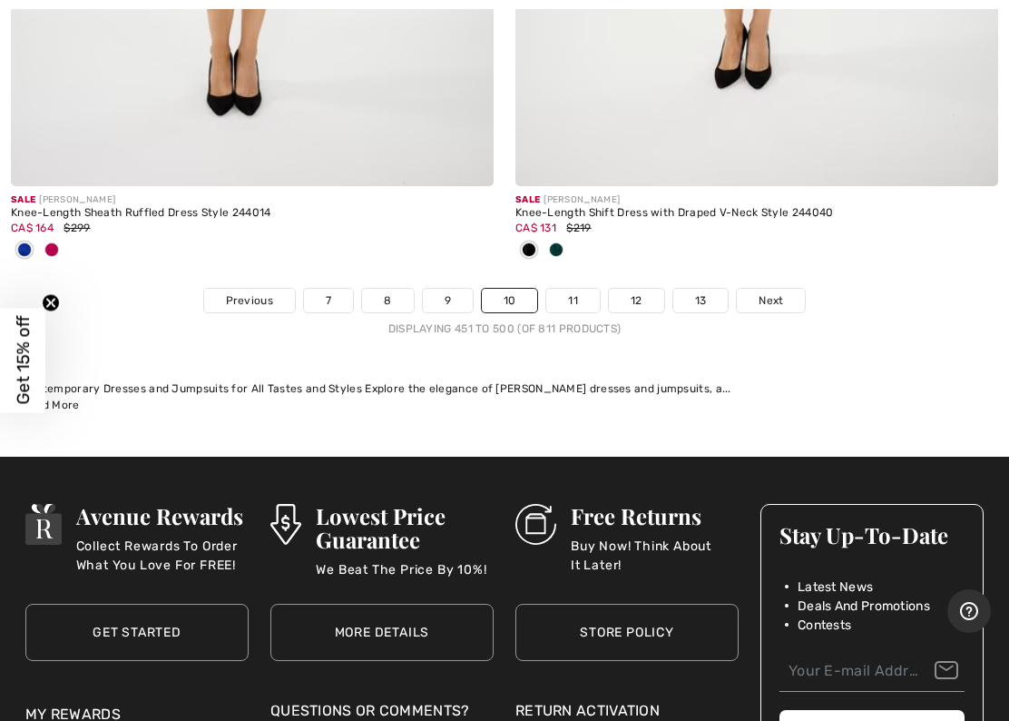
click at [582, 289] on link "11" at bounding box center [573, 301] width 54 height 24
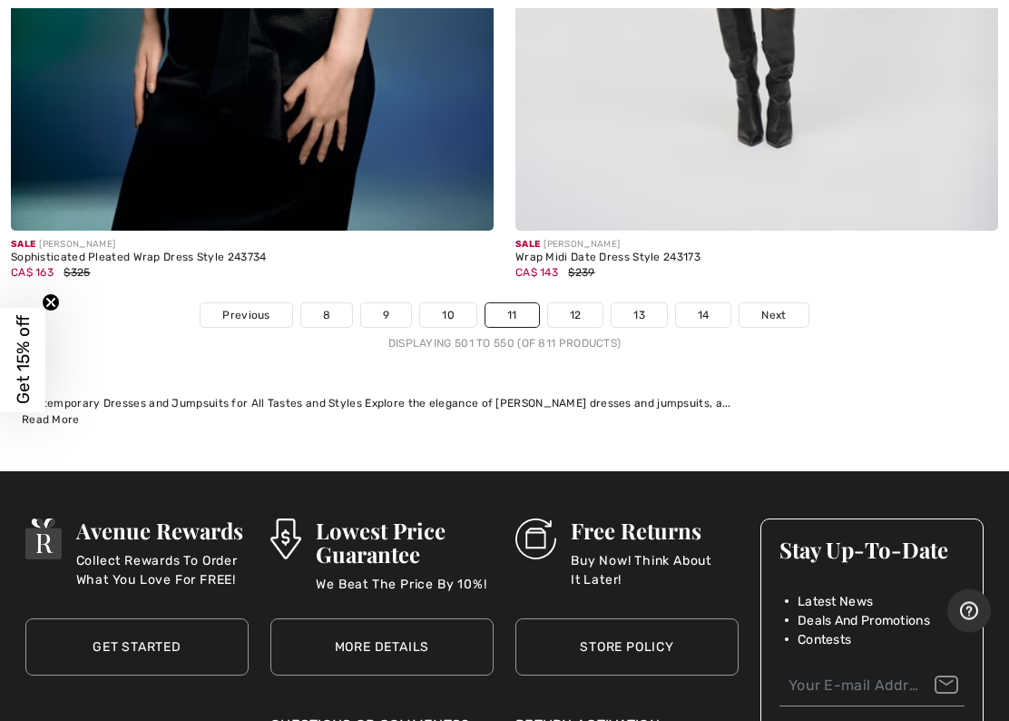
scroll to position [20853, 0]
click at [594, 303] on link "12" at bounding box center [575, 315] width 55 height 24
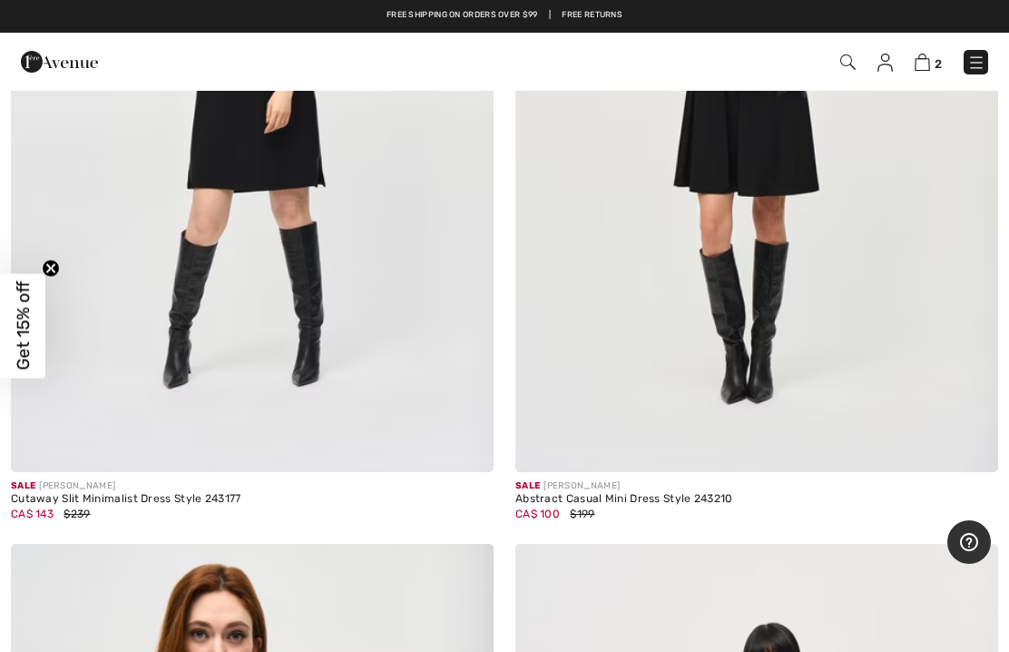
scroll to position [11329, 0]
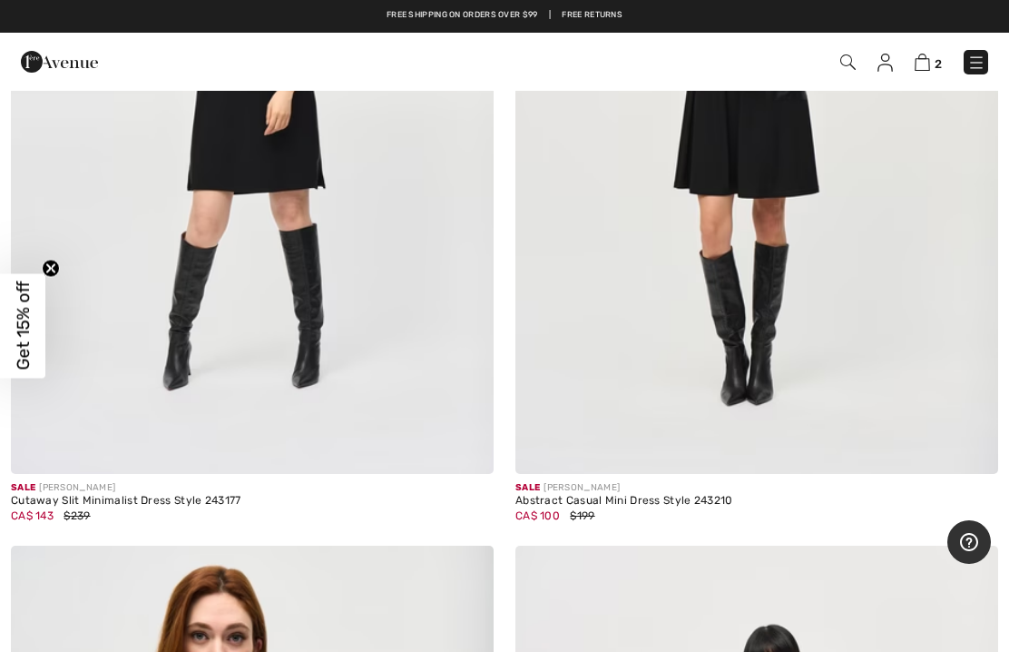
click at [802, 221] on img at bounding box center [756, 112] width 483 height 724
click at [813, 185] on img at bounding box center [756, 112] width 483 height 724
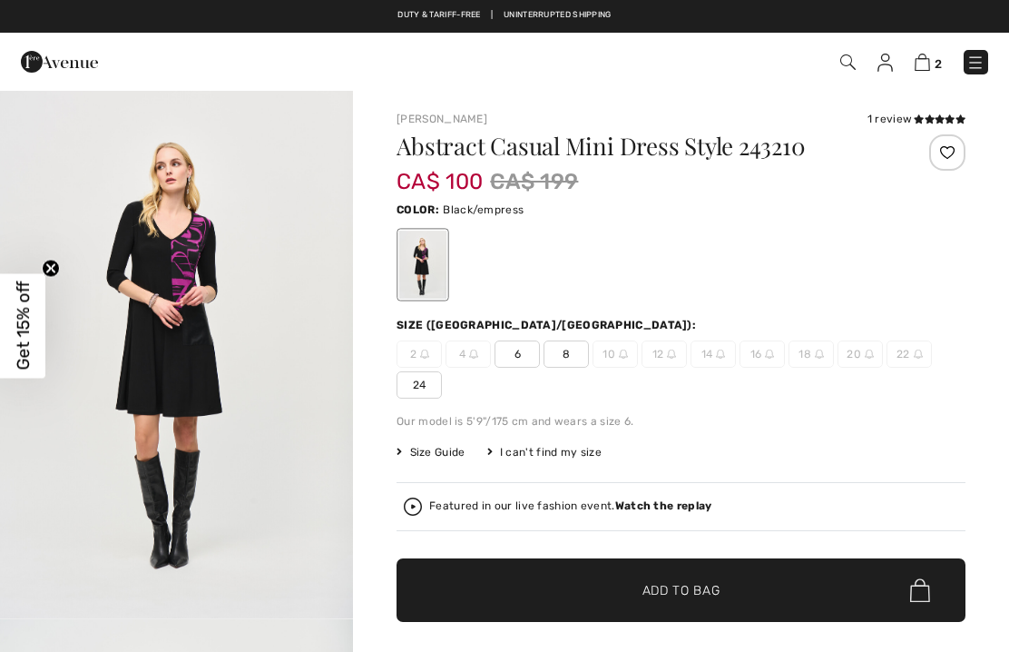
checkbox input "true"
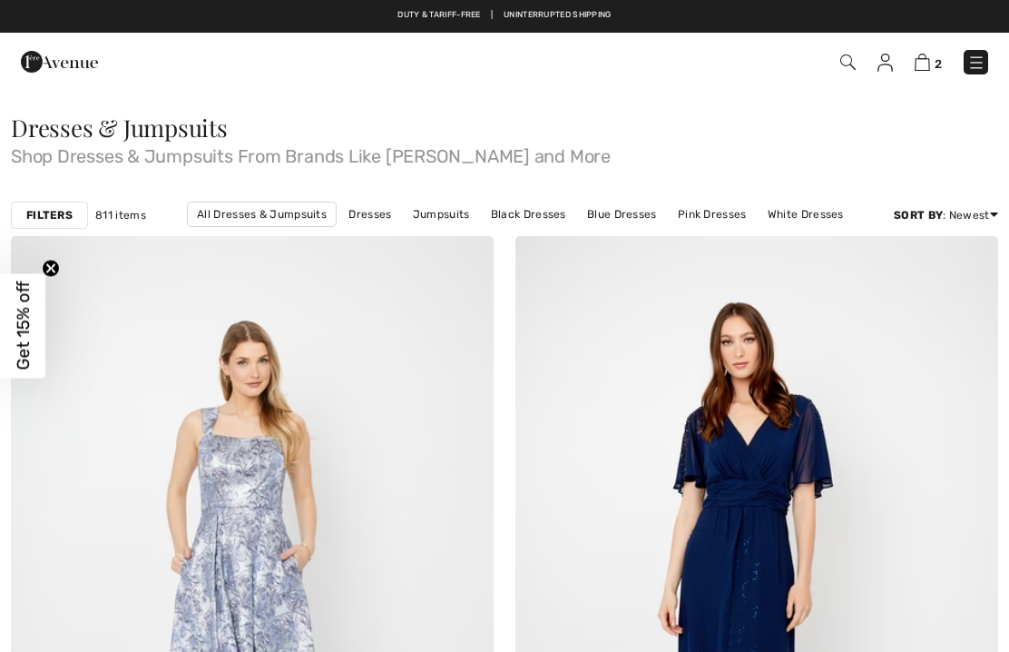
checkbox input "true"
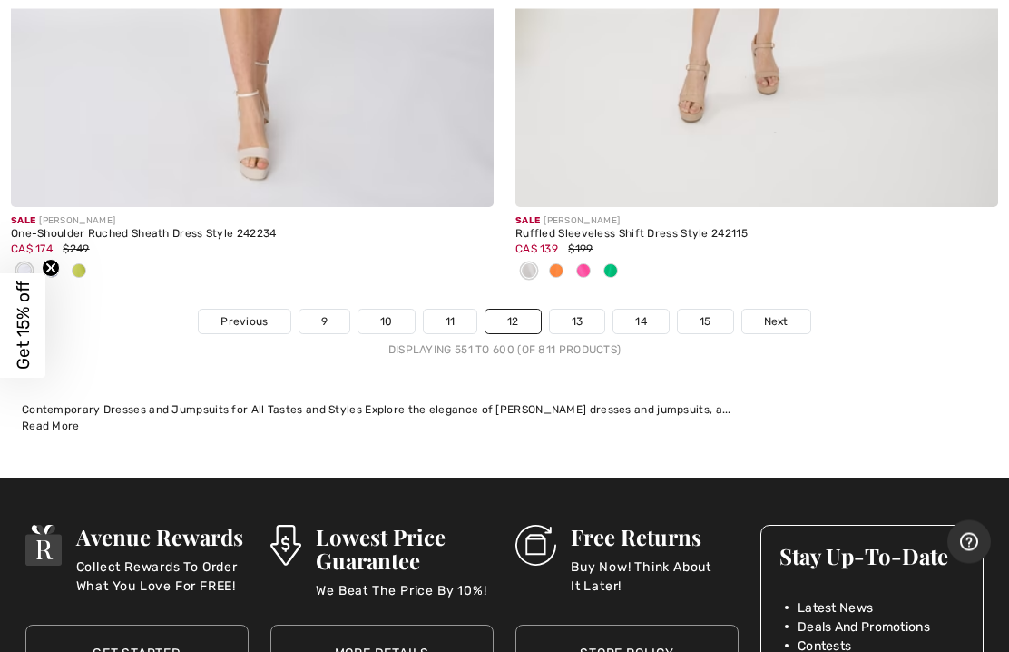
scroll to position [20814, 0]
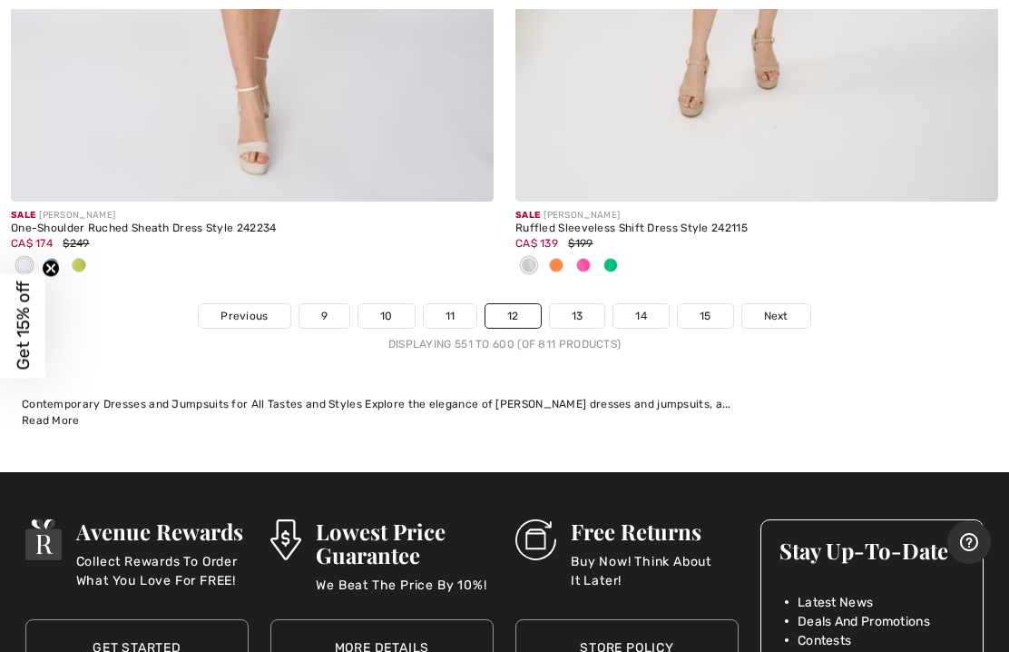
click at [586, 304] on link "13" at bounding box center [577, 316] width 55 height 24
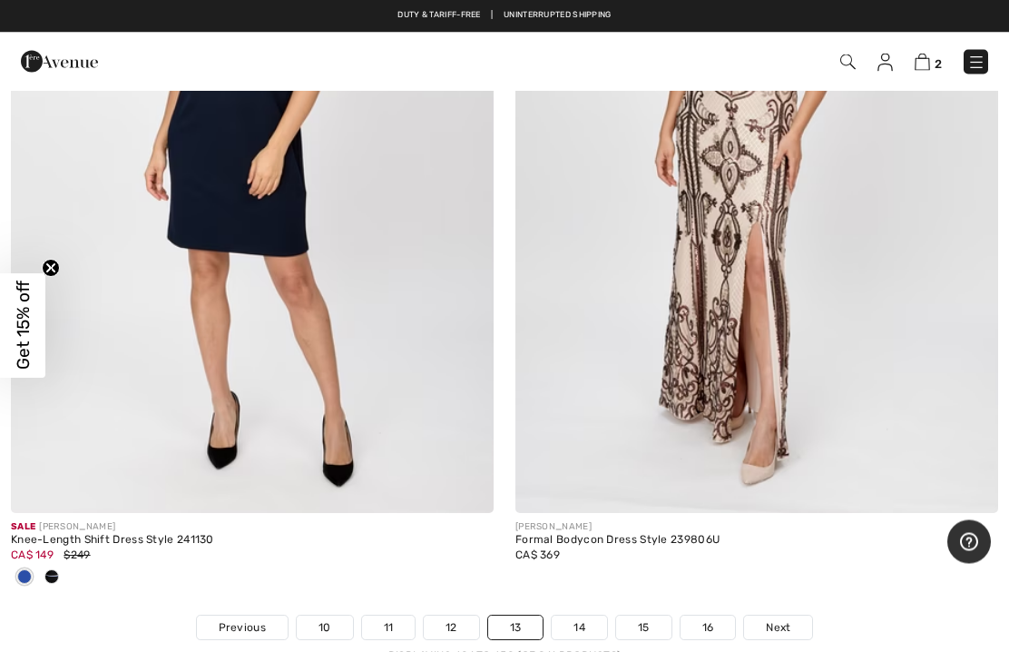
scroll to position [20661, 0]
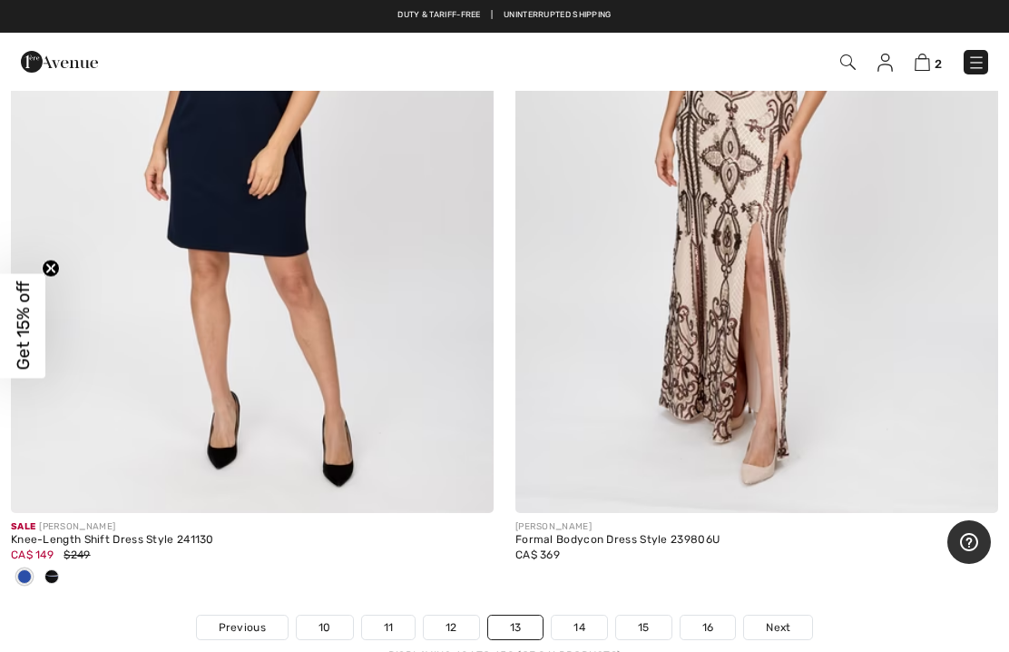
click at [925, 69] on img at bounding box center [922, 62] width 15 height 17
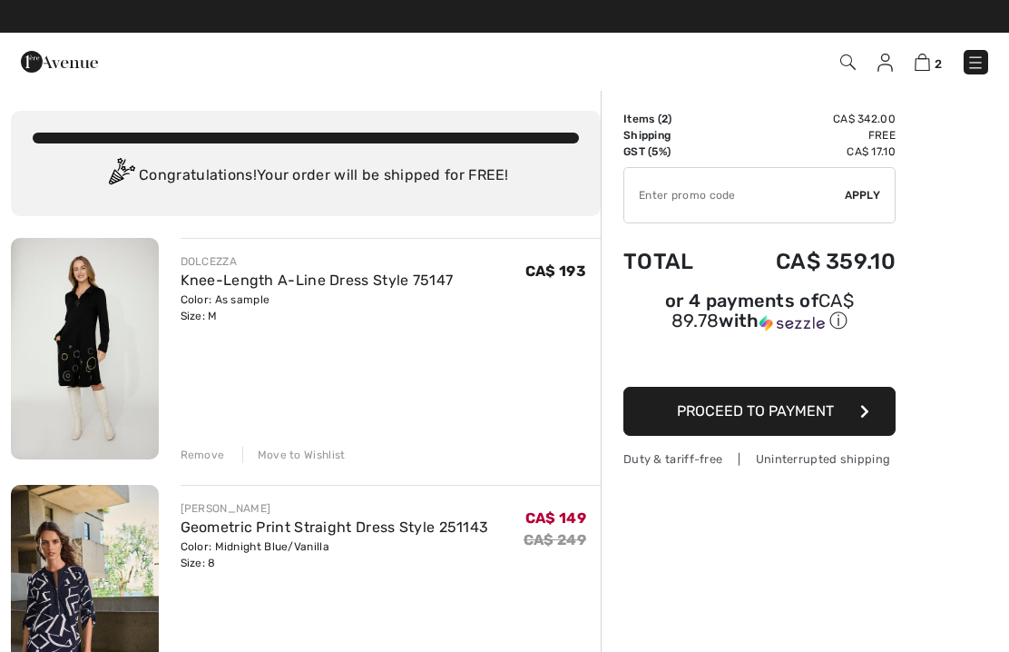
click at [829, 419] on span "Proceed to Payment" at bounding box center [755, 410] width 157 height 17
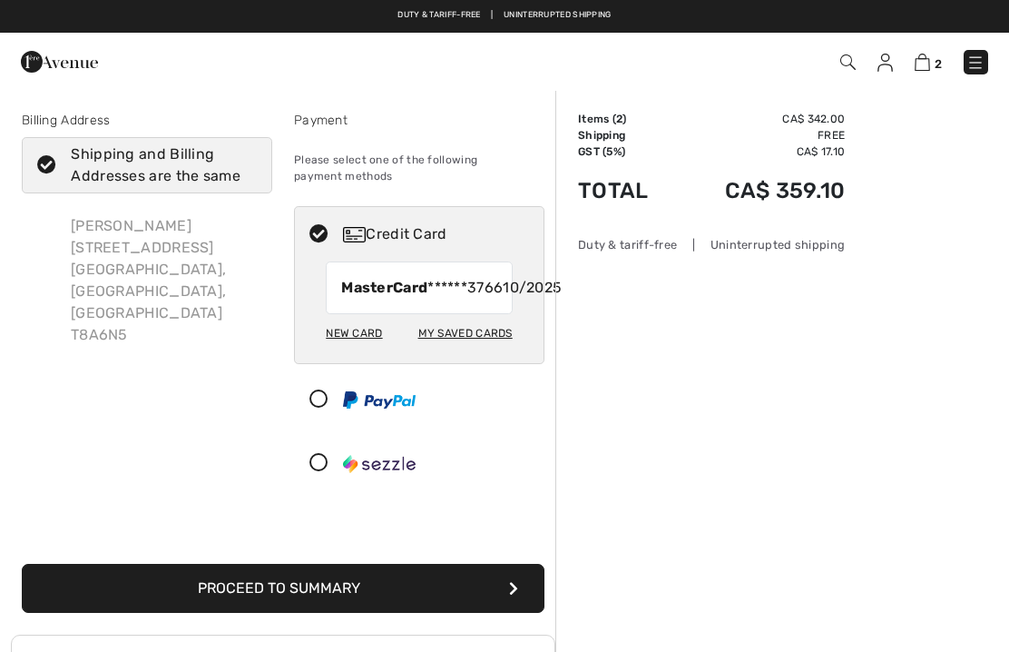
click at [354, 348] on div "New Card" at bounding box center [354, 333] width 56 height 31
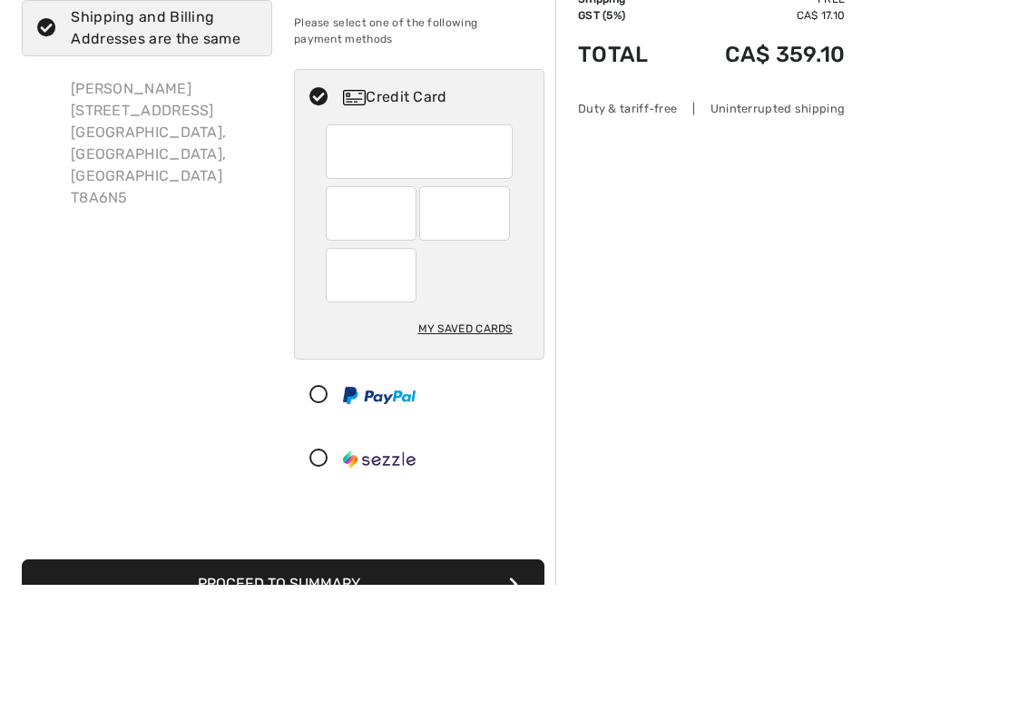
scroll to position [137, 0]
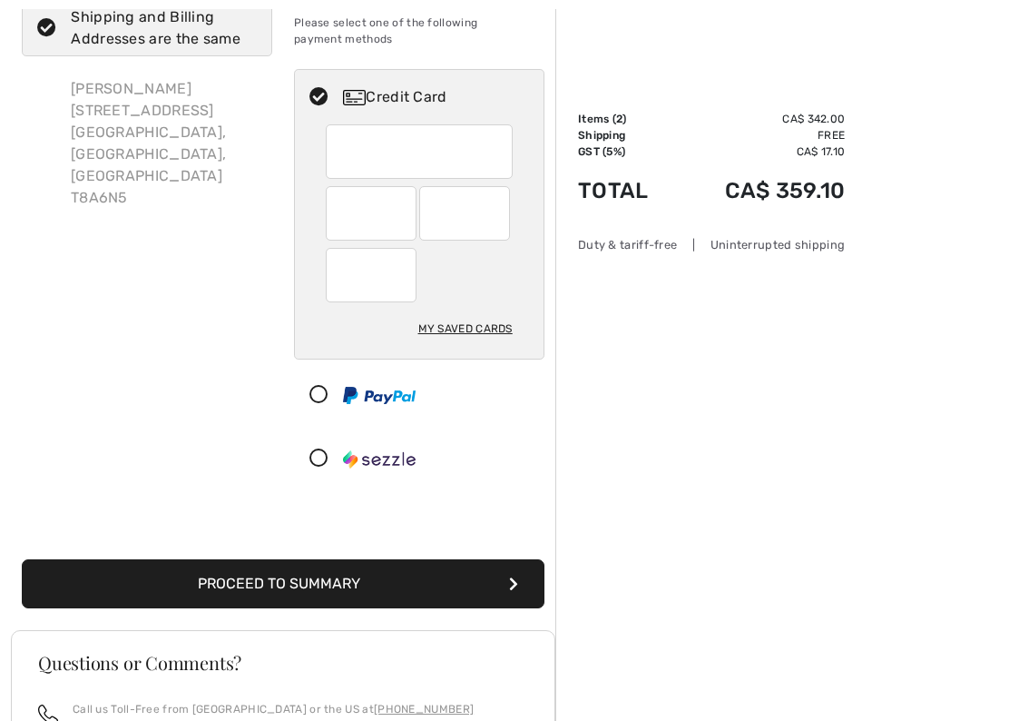
click at [499, 224] on div at bounding box center [464, 213] width 91 height 54
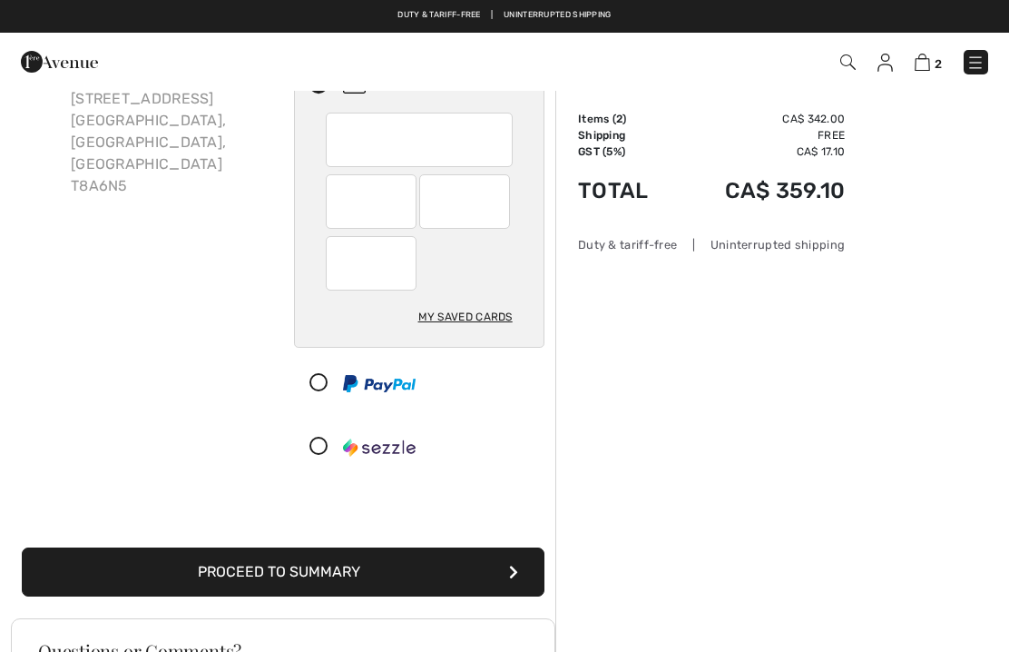
scroll to position [130, 0]
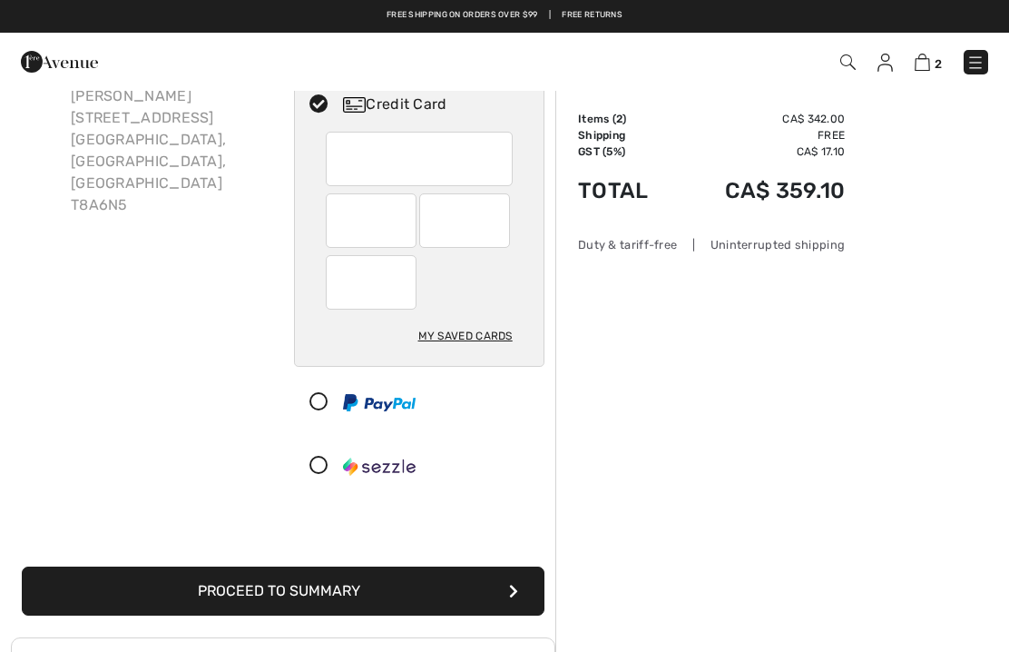
click at [481, 346] on div "My Saved Cards" at bounding box center [465, 335] width 94 height 31
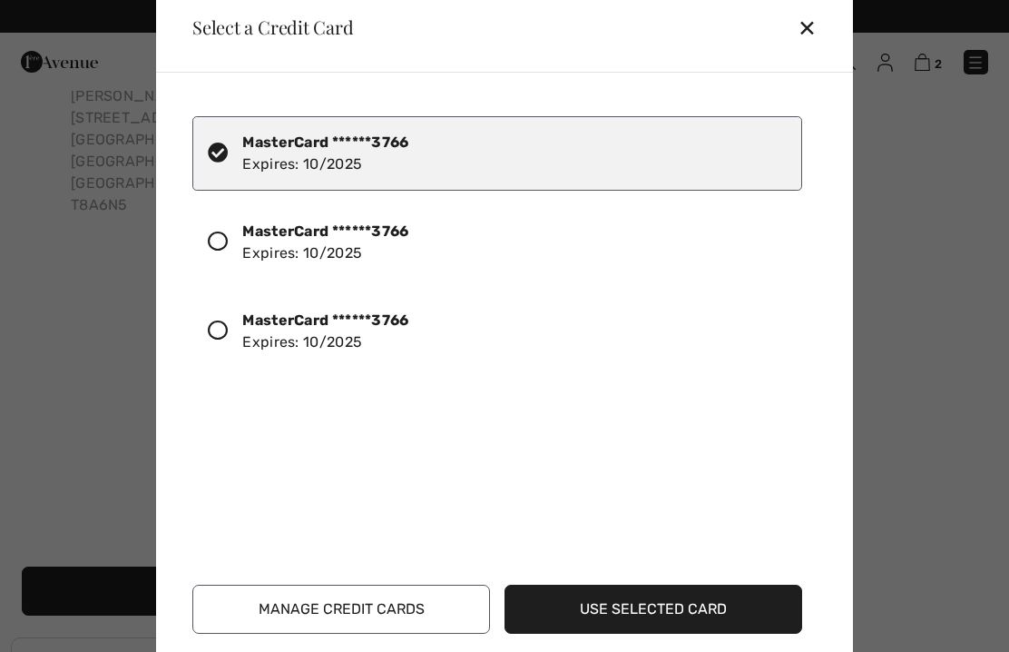
click at [362, 609] on button "Manage Credit Cards" at bounding box center [341, 608] width 298 height 49
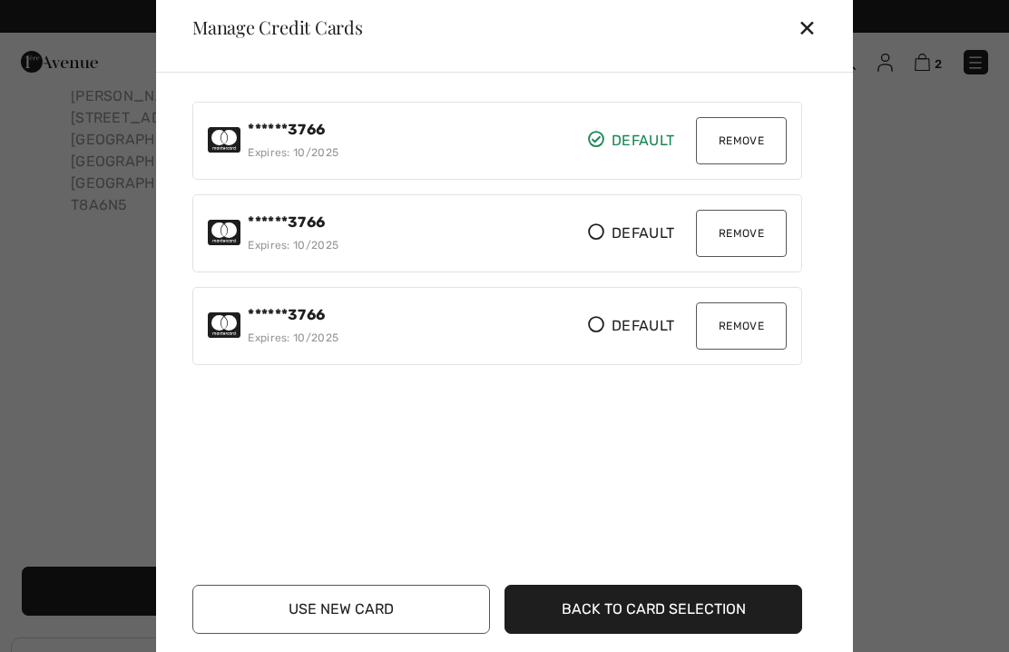
click at [754, 142] on button "Remove" at bounding box center [741, 140] width 91 height 47
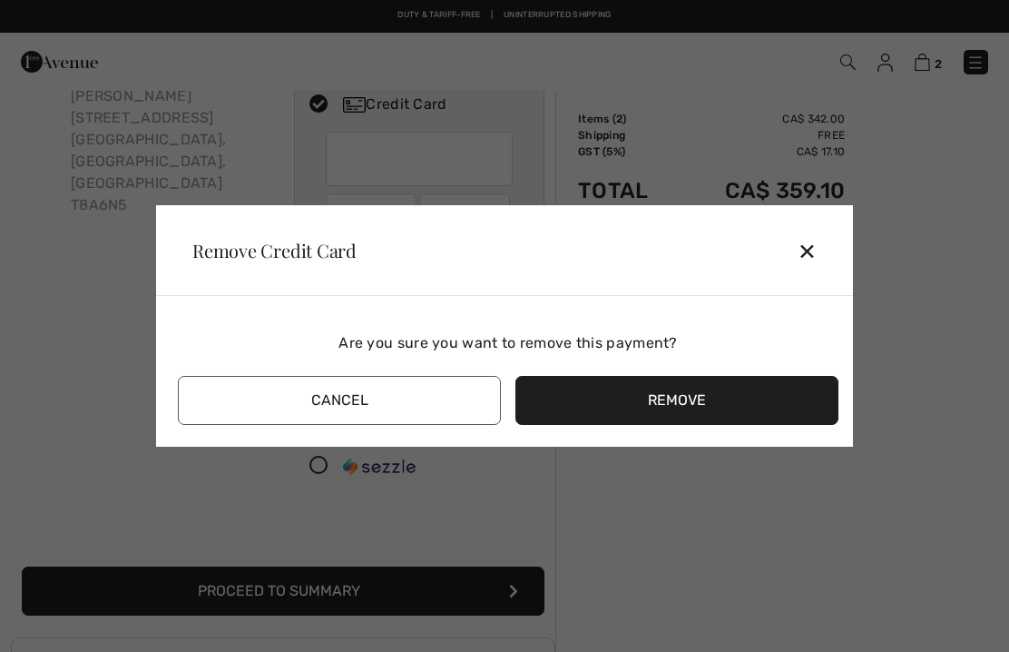
click at [807, 258] on div "✕" at bounding box center [815, 250] width 34 height 38
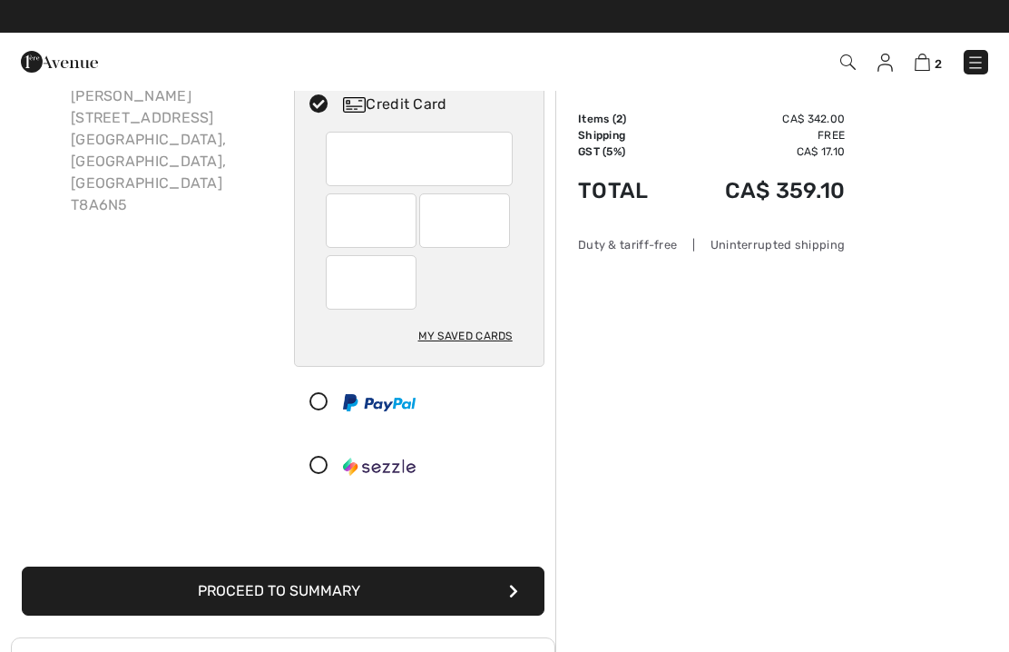
click at [477, 348] on div "My Saved Cards" at bounding box center [465, 335] width 94 height 31
radio input "true"
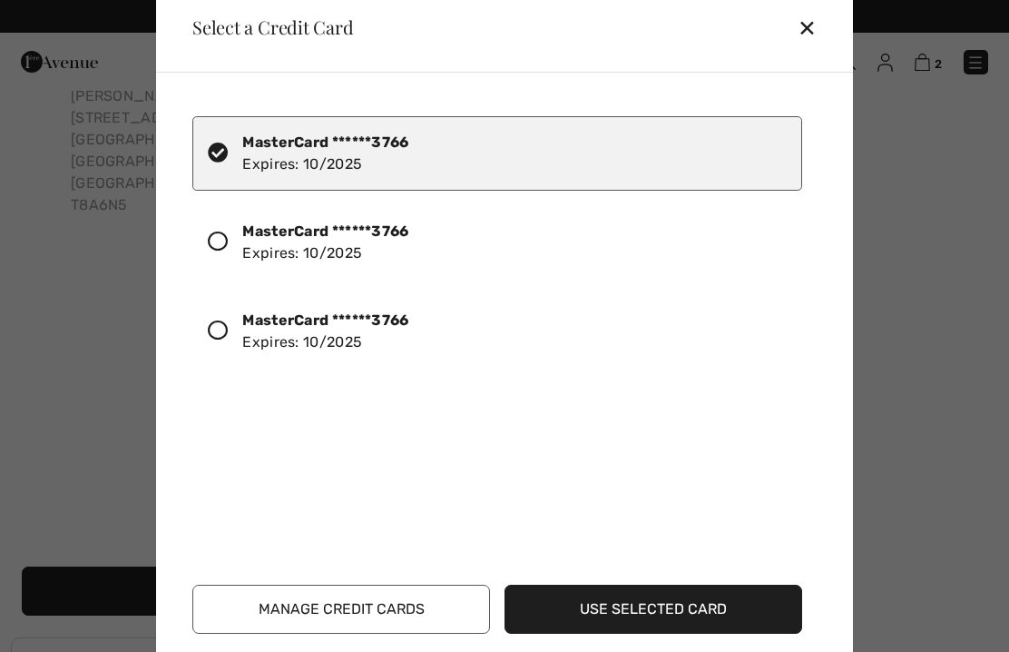
click at [356, 247] on div "MasterCard ******3766 Expires: 10/2025" at bounding box center [325, 243] width 166 height 44
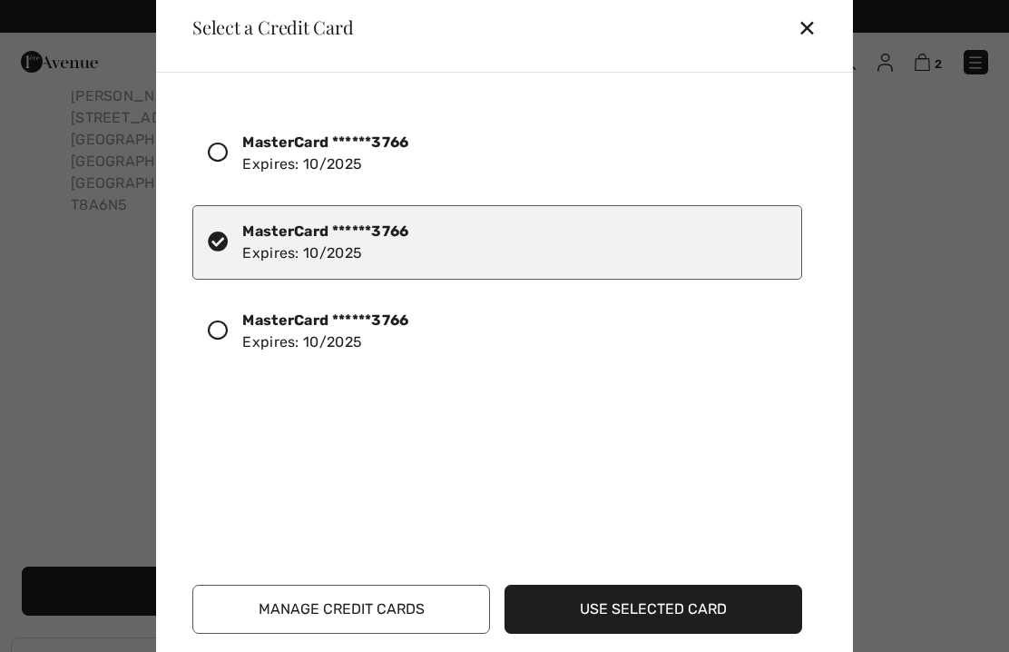
click at [804, 32] on div "✕" at bounding box center [815, 27] width 34 height 38
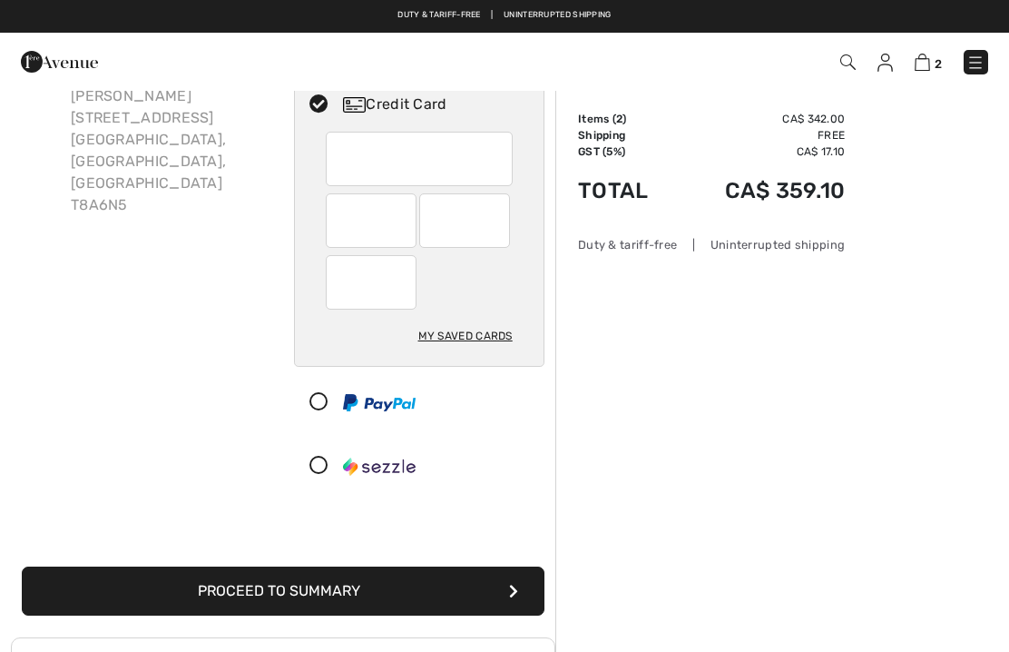
click at [338, 597] on button "Proceed to Summary" at bounding box center [283, 590] width 523 height 49
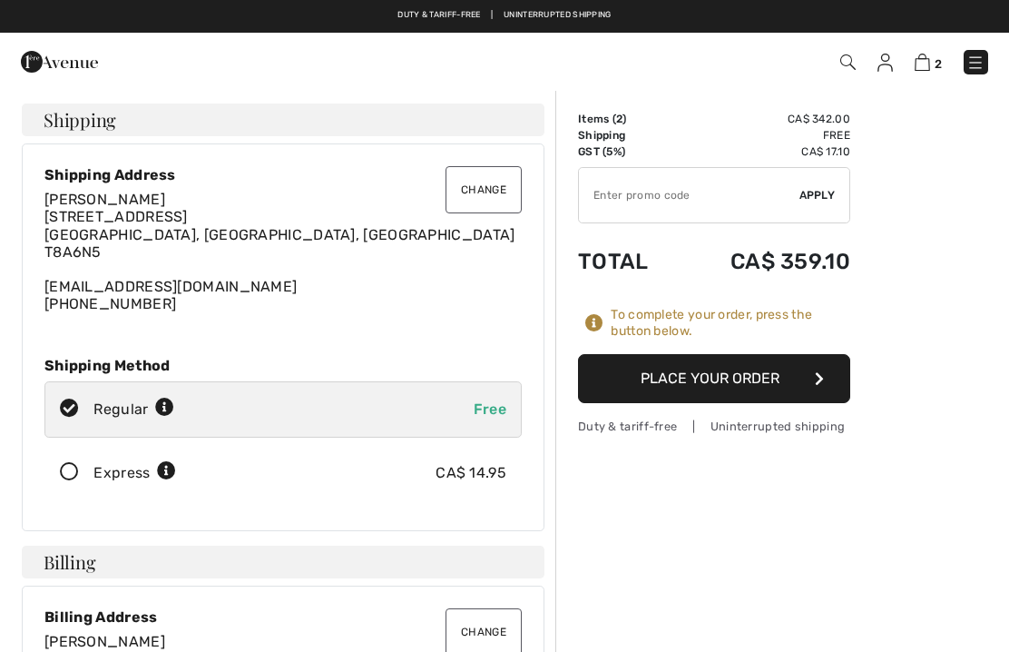
click at [757, 382] on button "Place Your Order" at bounding box center [714, 378] width 272 height 49
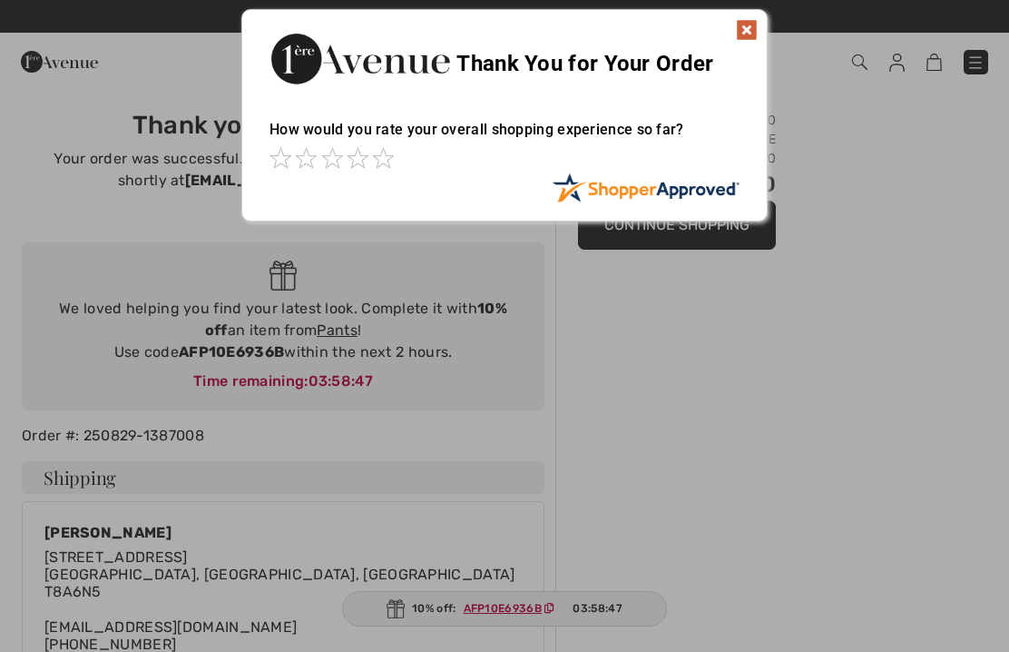
click at [746, 35] on img at bounding box center [747, 30] width 22 height 22
